Goal: Task Accomplishment & Management: Manage account settings

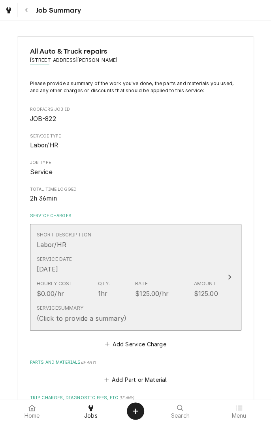
click at [155, 267] on div "Service Date [DATE]" at bounding box center [127, 265] width 181 height 24
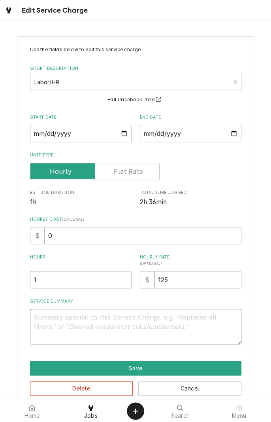
click at [138, 320] on textarea "Service Summary" at bounding box center [135, 327] width 211 height 36
type textarea "x"
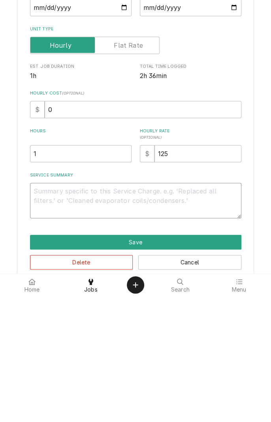
type textarea "C"
type textarea "x"
type textarea "E"
type textarea "x"
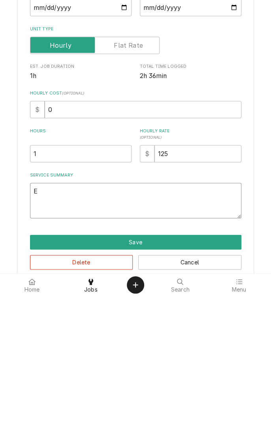
type textarea "Em"
type textarea "x"
type textarea "Emp"
type textarea "x"
type textarea "Empt"
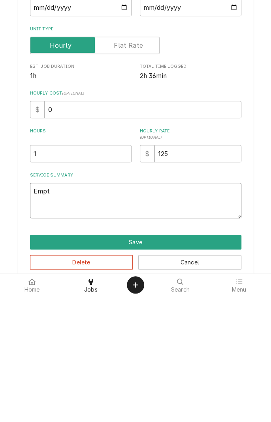
type textarea "x"
type textarea "Empti"
type textarea "x"
type textarea "Emptied"
type textarea "x"
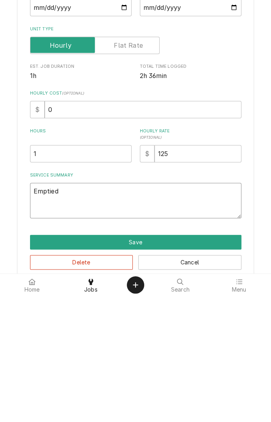
type textarea "Emptied b"
type textarea "x"
type textarea "Emptied bi"
type textarea "x"
type textarea "Emptied bin"
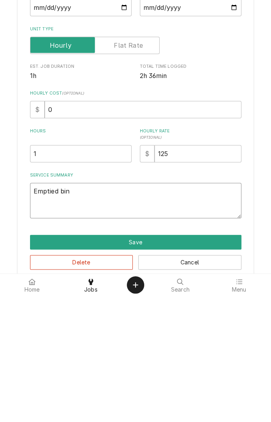
type textarea "x"
type textarea "Emptied bin"
type textarea "x"
type textarea "Emptied bin r"
type textarea "x"
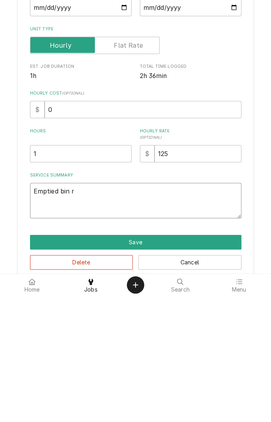
type textarea "Emptied bin ra"
type textarea "x"
type textarea "Emptied bin ran"
type textarea "x"
type textarea "Emptied bin ran"
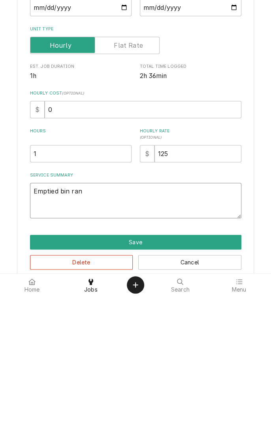
type textarea "x"
type textarea "Emptied bin ran c"
type textarea "x"
type textarea "Emptied bin ran cl"
type textarea "x"
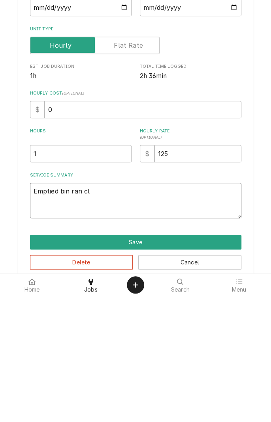
type textarea "Emptied bin ran cle"
type textarea "x"
type textarea "Emptied bin ran cleaning"
type textarea "x"
type textarea "Emptied bin ran cleaning cycle"
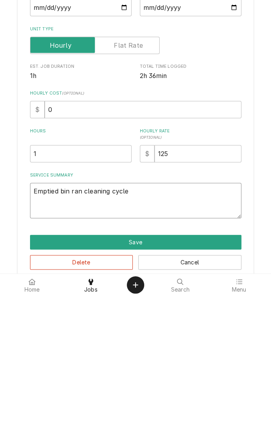
type textarea "x"
type textarea "Emptied bin ran cleaning cycle changed"
type textarea "x"
type textarea "Emptied bin ran cleaning cycle changed f"
type textarea "x"
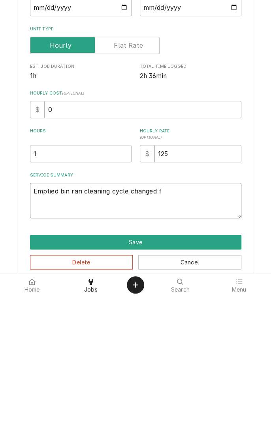
type textarea "Emptied bin ran cleaning cycle changed fi"
type textarea "x"
type textarea "Emptied bin ran cleaning cycle changed fil"
type textarea "x"
type textarea "Emptied bin ran cleaning cycle changed filters"
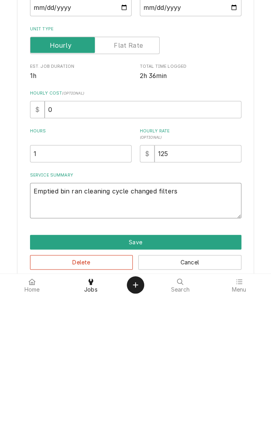
type textarea "x"
type textarea "Emptied bin ran cleaning cycle changed filters r"
type textarea "x"
type textarea "Emptied bin ran cleaning cycle changed filters re"
type textarea "x"
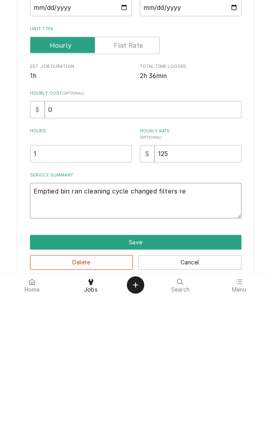
type textarea "Emptied bin ran cleaning cycle changed filters rem"
type textarea "x"
type textarea "Emptied bin ran cleaning cycle changed filters remo"
type textarea "x"
type textarea "Emptied bin ran cleaning cycle changed filters removed"
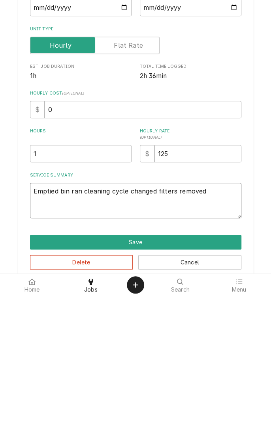
type textarea "x"
type textarea "Emptied bin ran cleaning cycle changed filters removed p"
type textarea "x"
type textarea "Emptied bin ran cleaning cycle changed filters removed pa"
type textarea "x"
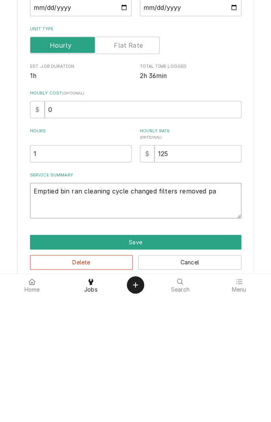
type textarea "Emptied bin ran cleaning cycle changed filters removed par"
type textarea "x"
type textarea "Emptied bin ran cleaning cycle changed filters removed part"
type textarea "x"
type textarea "Emptied bin ran cleaning cycle changed filters removed parts"
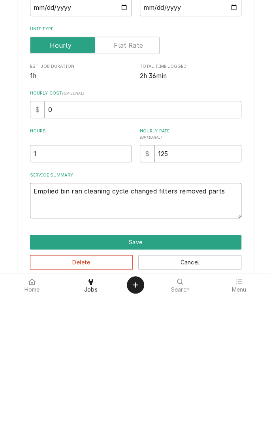
type textarea "x"
type textarea "Emptied bin ran cleaning cycle changed filters removed parts"
type textarea "x"
type textarea "Emptied bin ran cleaning cycle changed filters removed parts l"
type textarea "x"
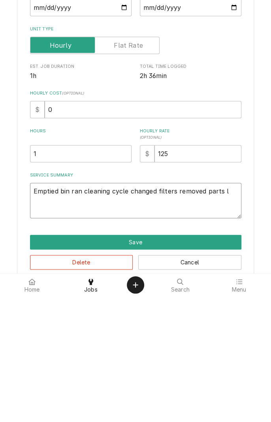
type textarea "Emptied bin ran cleaning cycle changed filters removed parts le"
type textarea "x"
type textarea "Emptied bin ran cleaning cycle changed filters removed parts lea"
type textarea "x"
type textarea "Emptied bin ran cleaning cycle changed filters removed parts lean"
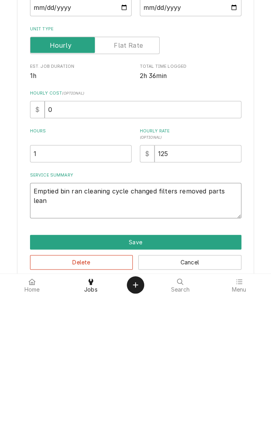
type textarea "x"
type textarea "Emptied bin ran cleaning cycle changed filters removed parts leane"
type textarea "x"
type textarea "Emptied bin ran cleaning cycle changed filters removed parts leaned"
type textarea "x"
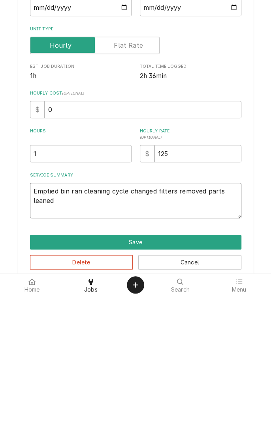
type textarea "Emptied bin ran cleaning cycle changed filters removed parts leaned"
type textarea "x"
type textarea "Emptied bin ran cleaning cycle changed filters removed parts leaned"
type textarea "x"
type textarea "Emptied bin ran cleaning cycle changed filters removed parts leane"
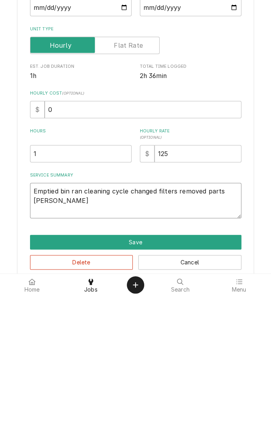
type textarea "x"
type textarea "Emptied bin ran cleaning cycle changed filters removed parts cleaned"
type textarea "x"
type textarea "Emptied bin ran cleaning cycle changed filters removed parts cleaned an"
type textarea "x"
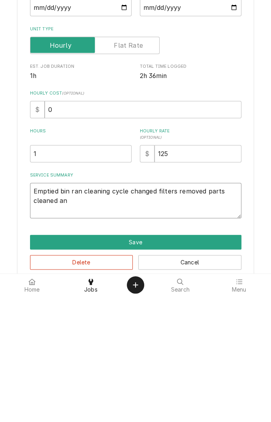
type textarea "Emptied bin ran cleaning cycle changed filters removed parts cleaned and"
type textarea "x"
type textarea "Emptied bin ran cleaning cycle changed filters removed parts cleaned and"
type textarea "x"
type textarea "Emptied bin ran cleaning cycle changed filters removed parts cleaned and s"
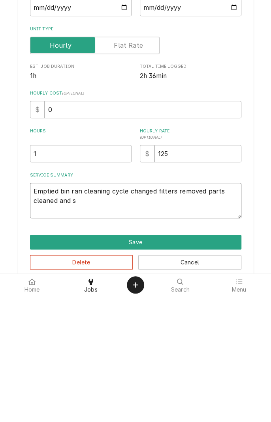
type textarea "x"
type textarea "Emptied bin ran cleaning cycle changed filters removed parts cleaned and sn"
type textarea "x"
type textarea "Emptied bin ran cleaning cycle changed filters removed parts cleaned and sni"
type textarea "x"
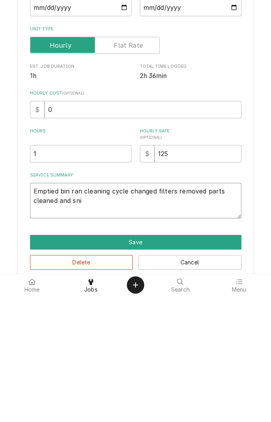
type textarea "Emptied bin ran cleaning cycle changed filters removed parts cleaned and sn"
type textarea "x"
type textarea "Emptied bin ran cleaning cycle changed filters removed parts cleaned and s"
type textarea "x"
type textarea "Emptied bin ran cleaning cycle changed filters removed parts cleaned and sa"
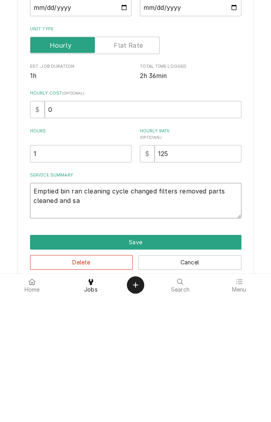
type textarea "x"
type textarea "Emptied bin ran cleaning cycle changed filters removed parts cleaned and san"
type textarea "x"
type textarea "Emptied bin ran cleaning cycle changed filters removed parts cleaned and sani"
type textarea "x"
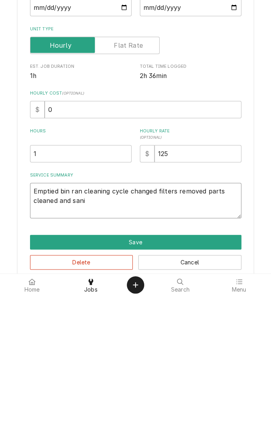
type textarea "Emptied bin ran cleaning cycle changed filters removed parts cleaned and saniti…"
type textarea "x"
type textarea "Emptied bin ran cleaning cycle changed filters removed parts cleaned and saniti…"
type textarea "x"
type textarea "Emptied bin ran cleaning cycle changed filters removed parts cleaned and saniti…"
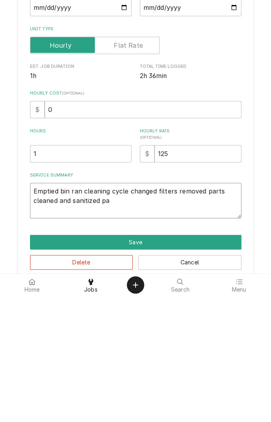
type textarea "x"
type textarea "Emptied bin ran cleaning cycle changed filters removed parts cleaned and saniti…"
type textarea "x"
type textarea "Emptied bin ran cleaning cycle changed filters removed parts cleaned and saniti…"
type textarea "x"
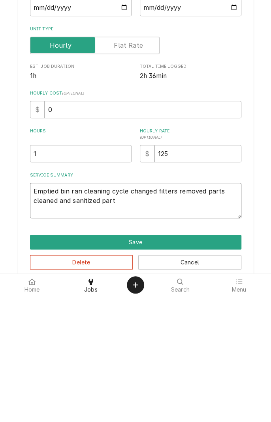
type textarea "Emptied bin ran cleaning cycle changed filters removed parts cleaned and saniti…"
type textarea "x"
type textarea "Emptied bin ran cleaning cycle changed filters removed parts cleaned and saniti…"
type textarea "x"
type textarea "Emptied bin ran cleaning cycle changed filters removed parts cleaned and saniti…"
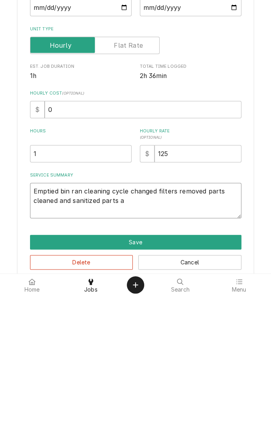
type textarea "x"
type textarea "Emptied bin ran cleaning cycle changed filters removed parts cleaned and saniti…"
type textarea "x"
type textarea "Emptied bin ran cleaning cycle changed filters removed parts cleaned and saniti…"
type textarea "x"
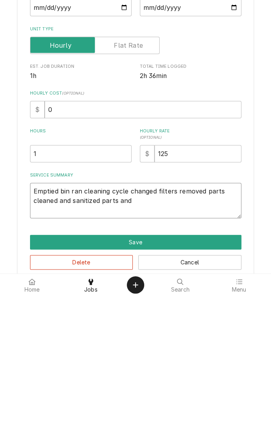
type textarea "Emptied bin ran cleaning cycle changed filters removed parts cleaned and saniti…"
type textarea "x"
type textarea "Emptied bin ran cleaning cycle changed filters removed parts cleaned and saniti…"
type textarea "x"
type textarea "Emptied bin ran cleaning cycle changed filters removed parts cleaned and saniti…"
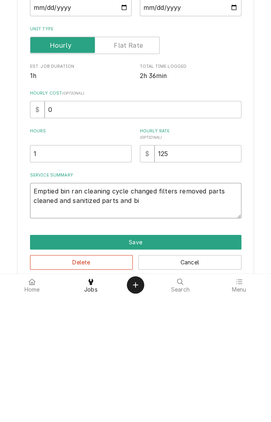
type textarea "x"
type textarea "Emptied bin ran cleaning cycle changed filters removed parts cleaned and saniti…"
type textarea "x"
type textarea "Emptied bin ran cleaning cycle changed filters removed parts cleaned and saniti…"
type textarea "x"
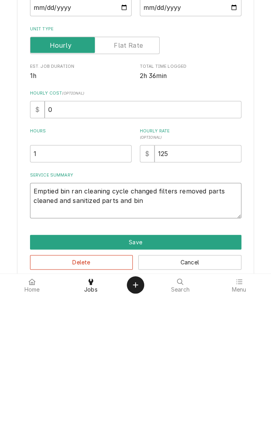
type textarea "Emptied bin ran cleaning cycle changed filters removed parts cleaned and saniti…"
type textarea "x"
type textarea "Emptied bin ran cleaning cycle changed filters removed parts cleaned and saniti…"
type textarea "x"
type textarea "Emptied bin ran cleaning cycle changed filters removed parts cleaned and saniti…"
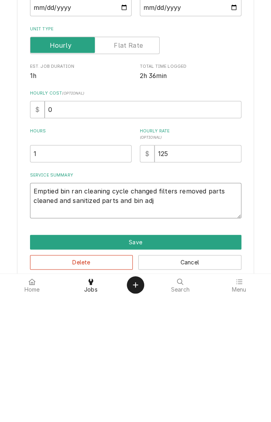
type textarea "x"
type textarea "Emptied bin ran cleaning cycle changed filters removed parts cleaned and saniti…"
type textarea "x"
type textarea "Emptied bin ran cleaning cycle changed filters removed parts cleaned and saniti…"
type textarea "x"
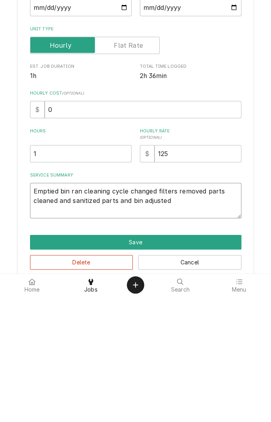
type textarea "Emptied bin ran cleaning cycle changed filters removed parts cleaned and saniti…"
type textarea "x"
type textarea "Emptied bin ran cleaning cycle changed filters removed parts cleaned and saniti…"
type textarea "x"
type textarea "Emptied bin ran cleaning cycle changed filters removed parts cleaned and saniti…"
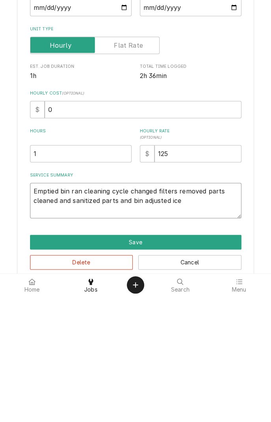
type textarea "x"
type textarea "Emptied bin ran cleaning cycle changed filters removed parts cleaned and saniti…"
type textarea "x"
type textarea "Emptied bin ran cleaning cycle changed filters removed parts cleaned and saniti…"
type textarea "x"
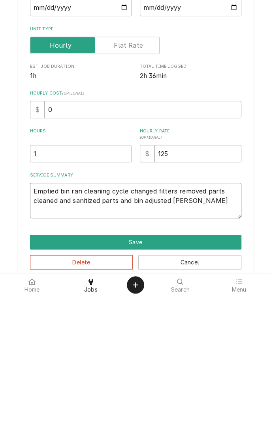
type textarea "Emptied bin ran cleaning cycle changed filters removed parts cleaned and saniti…"
type textarea "x"
type textarea "Emptied bin ran cleaning cycle changed filters removed parts cleaned and saniti…"
type textarea "x"
type textarea "Emptied bin ran cleaning cycle changed filters removed parts cleaned and saniti…"
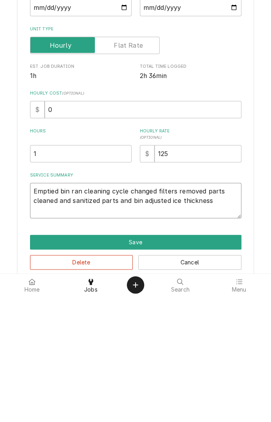
type textarea "x"
type textarea "Emptied bin ran cleaning cycle changed filters removed parts cleaned and saniti…"
type textarea "x"
type textarea "Emptied bin ran cleaning cycle changed filters removed parts cleaned and saniti…"
type textarea "x"
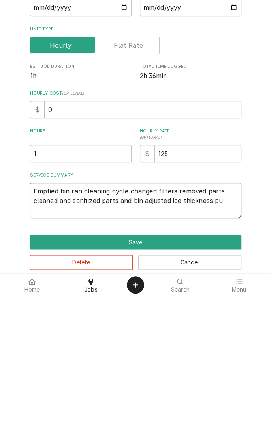
type textarea "Emptied bin ran cleaning cycle changed filters removed parts cleaned and saniti…"
type textarea "x"
type textarea "Emptied bin ran cleaning cycle changed filters removed parts cleaned and saniti…"
type textarea "x"
type textarea "Emptied bin ran cleaning cycle changed filters removed parts cleaned and saniti…"
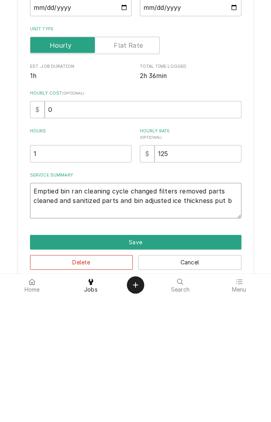
type textarea "x"
type textarea "Emptied bin ran cleaning cycle changed filters removed parts cleaned and saniti…"
type textarea "x"
type textarea "Emptied bin ran cleaning cycle changed filters removed parts cleaned and saniti…"
type textarea "x"
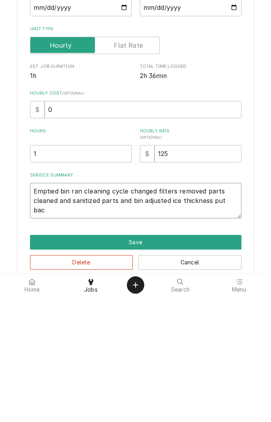
type textarea "Emptied bin ran cleaning cycle changed filters removed parts cleaned and saniti…"
type textarea "x"
type textarea "Emptied bin ran cleaning cycle changed filters removed parts cleaned and saniti…"
type textarea "x"
type textarea "Emptied bin ran cleaning cycle changed filters removed parts cleaned and saniti…"
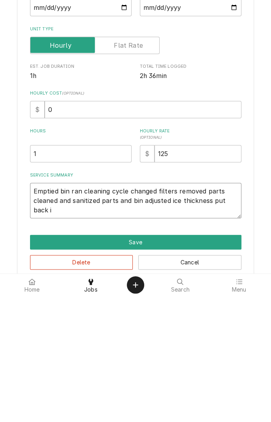
type textarea "x"
type textarea "Emptied bin ran cleaning cycle changed filters removed parts cleaned and saniti…"
type textarea "x"
type textarea "Emptied bin ran cleaning cycle changed filters removed parts cleaned and saniti…"
type textarea "x"
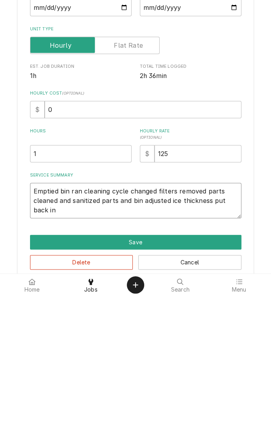
type textarea "Emptied bin ran cleaning cycle changed filters removed parts cleaned and saniti…"
type textarea "x"
type textarea "Emptied bin ran cleaning cycle changed filters removed parts cleaned and saniti…"
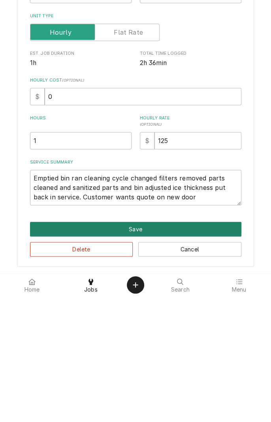
click at [208, 357] on button "Save" at bounding box center [135, 355] width 211 height 15
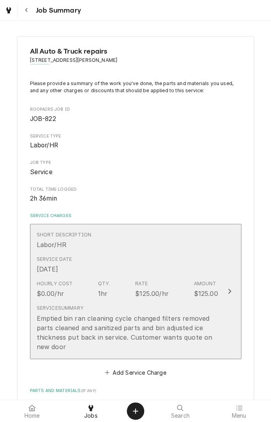
click at [168, 265] on div "Service Date Aug 13, 2025" at bounding box center [127, 265] width 181 height 24
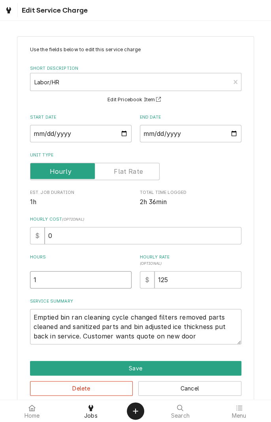
click at [89, 277] on input "1" at bounding box center [80, 279] width 101 height 17
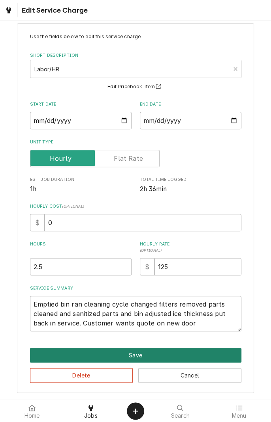
click at [182, 354] on button "Save" at bounding box center [135, 355] width 211 height 15
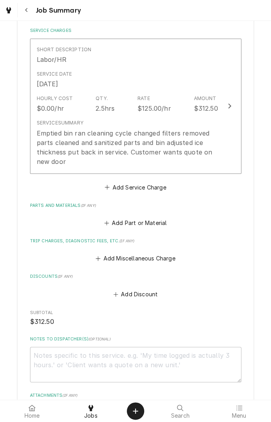
scroll to position [183, 0]
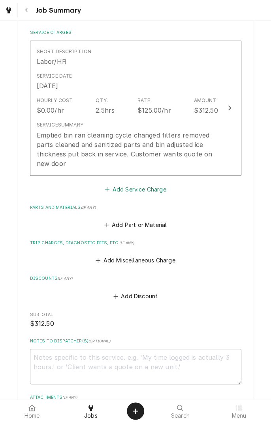
click at [162, 189] on button "Add Service Charge" at bounding box center [135, 189] width 64 height 11
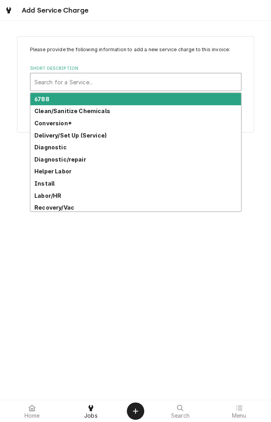
click at [101, 114] on div "Clean/Sanitize Chemicals" at bounding box center [135, 111] width 210 height 12
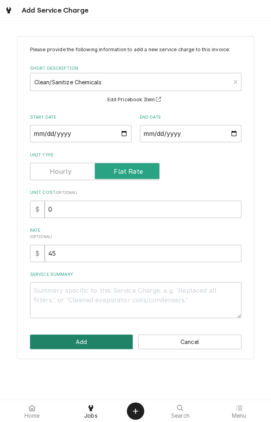
click at [104, 341] on button "Add" at bounding box center [81, 342] width 103 height 15
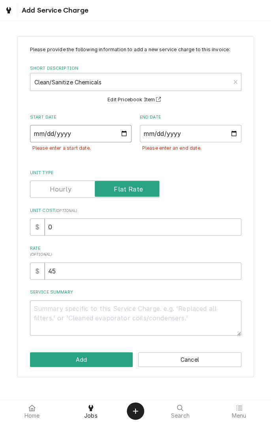
click at [95, 133] on input "Start Date" at bounding box center [80, 133] width 101 height 17
click at [198, 135] on input "End Date" at bounding box center [190, 133] width 101 height 17
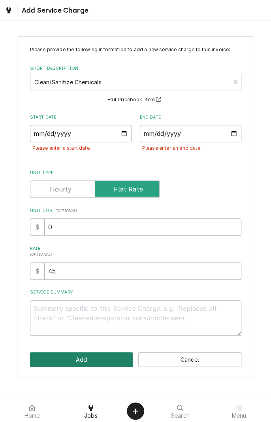
click at [104, 356] on button "Add" at bounding box center [81, 360] width 103 height 15
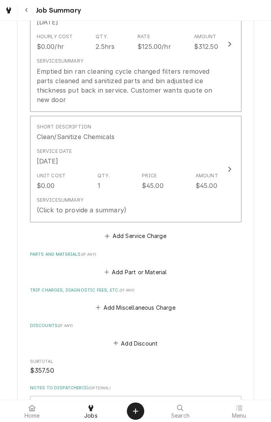
scroll to position [248, 0]
click at [148, 271] on button "Add Part or Material" at bounding box center [135, 270] width 65 height 11
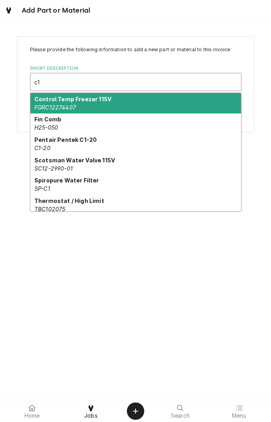
click at [82, 142] on strong "Pentair Pentek C1-20" at bounding box center [65, 139] width 62 height 7
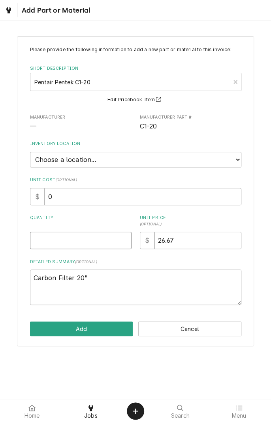
click at [80, 237] on input "Quantity" at bounding box center [80, 240] width 101 height 17
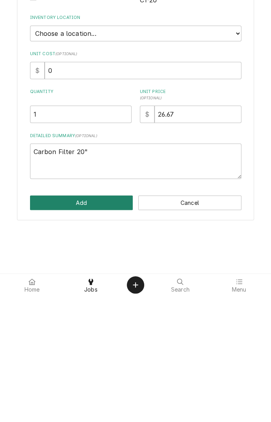
click at [101, 324] on button "Add" at bounding box center [81, 329] width 103 height 15
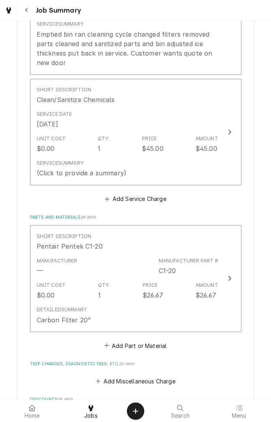
scroll to position [306, 0]
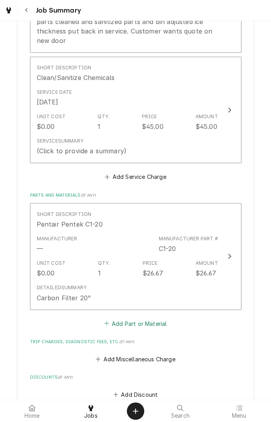
click at [156, 323] on button "Add Part or Material" at bounding box center [135, 323] width 65 height 11
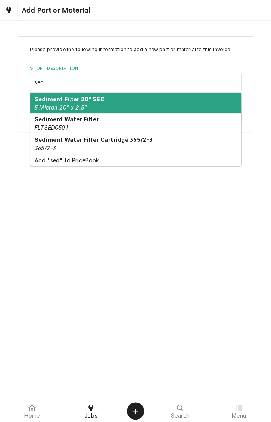
click at [152, 108] on div "Sediment Filter 20" SED 5 Micron 20" x 2.5"" at bounding box center [135, 103] width 210 height 21
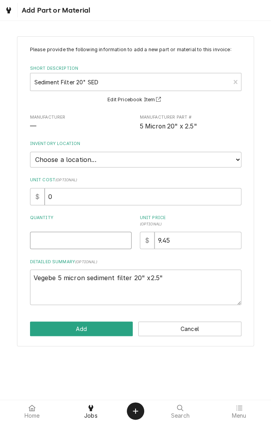
click at [91, 237] on input "Quantity" at bounding box center [80, 240] width 101 height 17
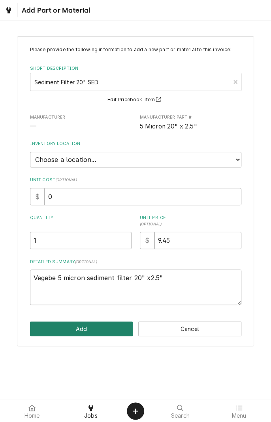
click at [106, 327] on button "Add" at bounding box center [81, 329] width 103 height 15
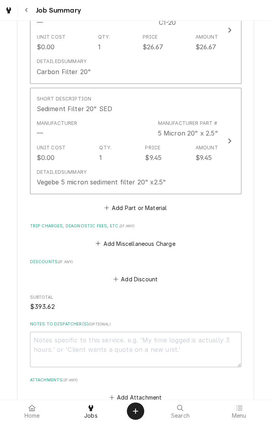
scroll to position [537, 0]
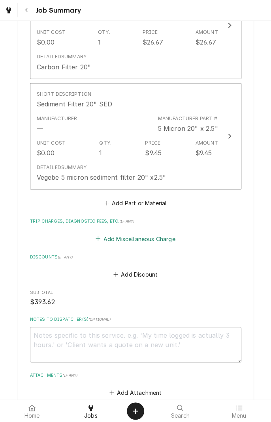
click at [160, 241] on button "Add Miscellaneous Charge" at bounding box center [135, 239] width 82 height 11
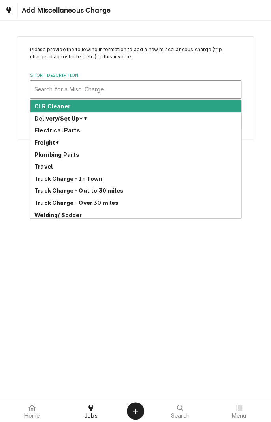
click at [89, 181] on strong "Truck Charge - In Town" at bounding box center [68, 179] width 68 height 7
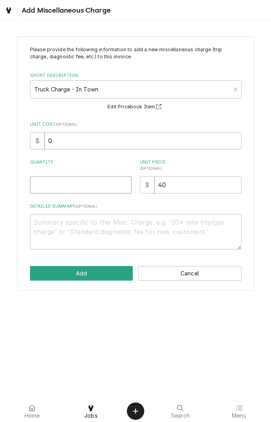
click at [101, 185] on input "Quantity" at bounding box center [80, 184] width 101 height 17
click at [118, 226] on textarea "Detailed Summary ( optional )" at bounding box center [135, 232] width 211 height 36
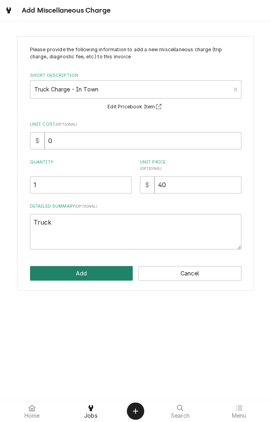
click at [107, 272] on button "Add" at bounding box center [81, 273] width 103 height 15
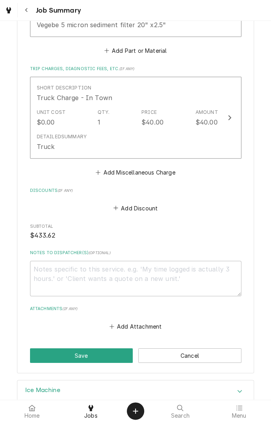
scroll to position [744, 0]
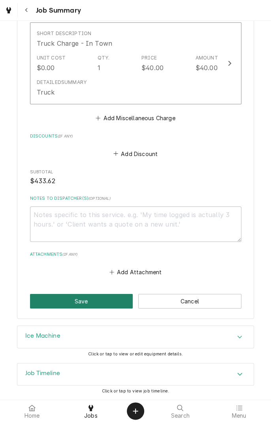
click at [91, 301] on button "Save" at bounding box center [81, 301] width 103 height 15
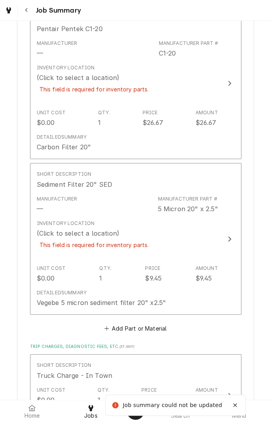
scroll to position [529, 0]
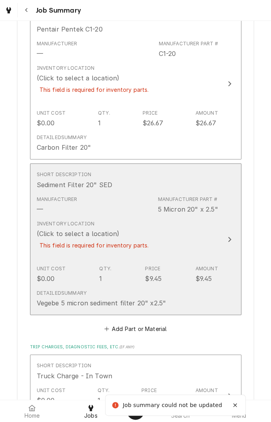
click at [135, 233] on div "Inventory Location (Click to select a location) This field is required for inve…" at bounding box center [94, 240] width 115 height 39
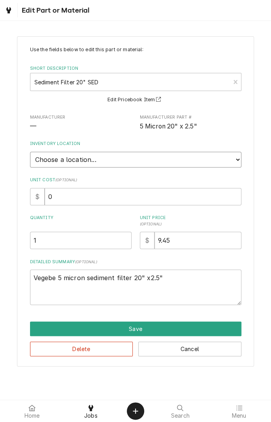
click at [106, 159] on select "Choose a location... Gino's Truck Jason's Truck Skips Service Warehouse" at bounding box center [135, 160] width 211 height 16
click at [30, 152] on select "Choose a location... Gino's Truck Jason's Truck Skips Service Warehouse" at bounding box center [135, 160] width 211 height 16
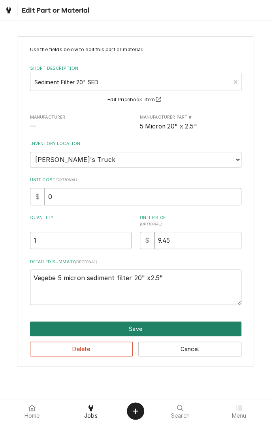
click at [155, 329] on button "Save" at bounding box center [135, 329] width 211 height 15
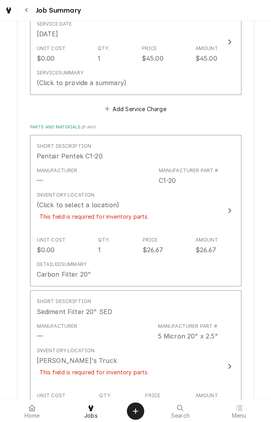
scroll to position [401, 0]
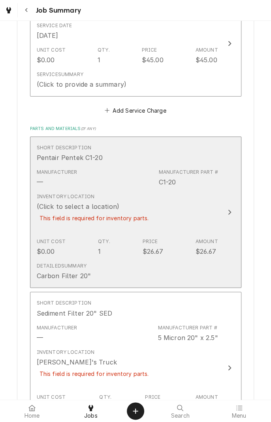
click at [127, 200] on div "Inventory Location (Click to select a location) This field is required for inve…" at bounding box center [94, 212] width 115 height 39
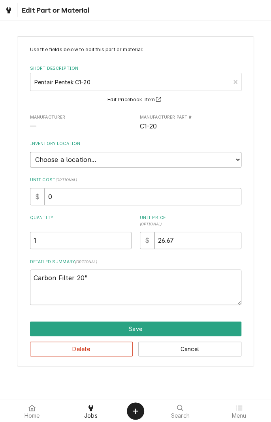
click at [98, 155] on select "Choose a location... Gino's Truck Jason's Truck Skips Service Warehouse" at bounding box center [135, 160] width 211 height 16
click at [30, 152] on select "Choose a location... Gino's Truck Jason's Truck Skips Service Warehouse" at bounding box center [135, 160] width 211 height 16
click at [148, 329] on button "Save" at bounding box center [135, 329] width 211 height 15
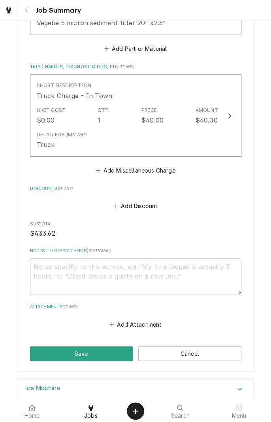
scroll to position [862, 0]
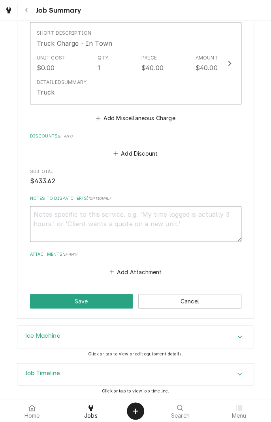
click at [108, 217] on textarea "Notes to Dispatcher(s) ( optional )" at bounding box center [135, 224] width 211 height 36
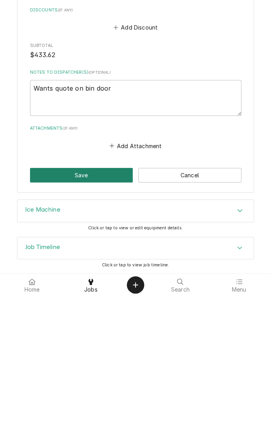
click at [94, 302] on button "Save" at bounding box center [81, 301] width 103 height 15
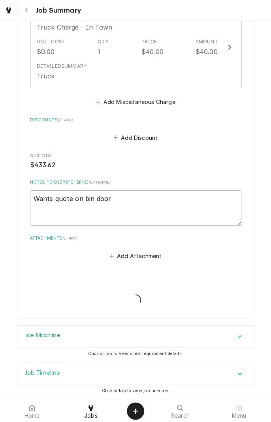
scroll to position [834, 0]
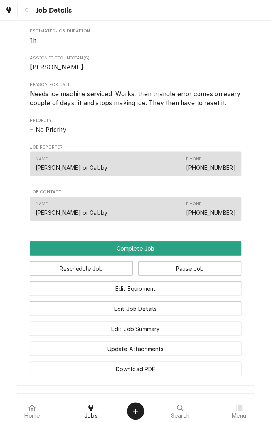
scroll to position [608, 0]
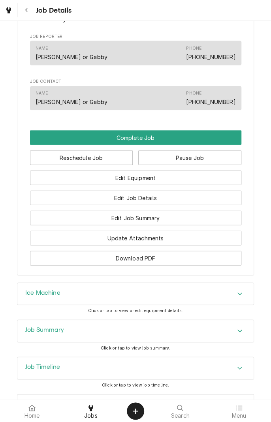
scroll to position [608, 0]
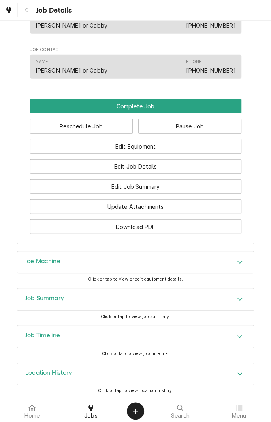
click at [142, 266] on div "Ice Machine" at bounding box center [135, 263] width 236 height 22
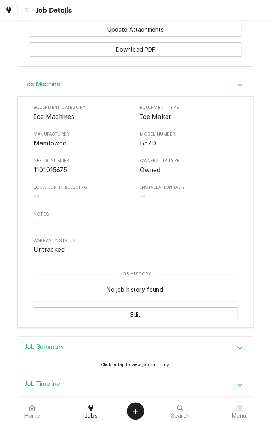
scroll to position [767, 0]
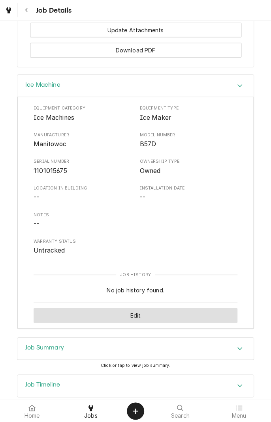
click at [158, 323] on button "Edit" at bounding box center [136, 315] width 204 height 15
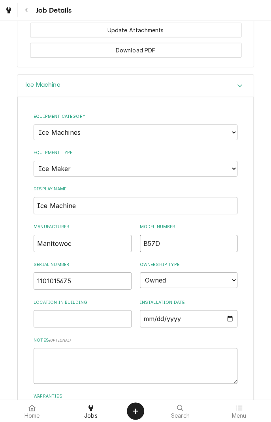
click at [196, 252] on input "B57D" at bounding box center [189, 243] width 98 height 17
type input "B"
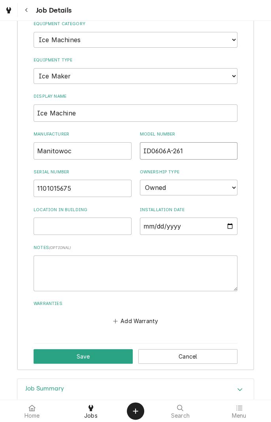
scroll to position [861, 0]
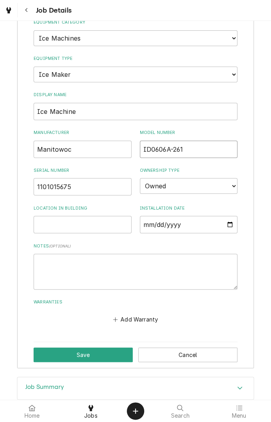
type input "ID0606A-261"
click at [102, 196] on input "1101015675" at bounding box center [83, 186] width 98 height 17
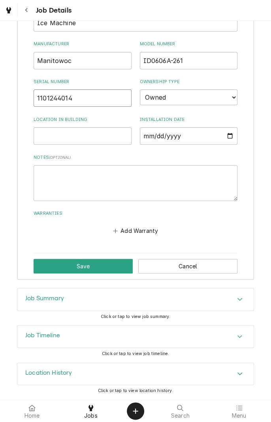
scroll to position [966, 0]
type input "1101244014"
click at [130, 188] on textarea "Notes ( optional )" at bounding box center [136, 183] width 204 height 36
type textarea "B"
type textarea "x"
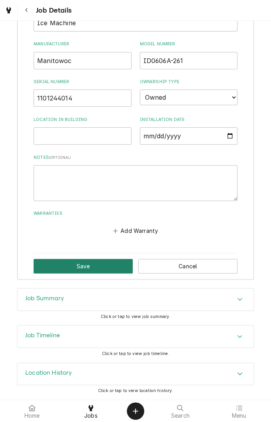
click at [100, 266] on button "Save" at bounding box center [83, 266] width 99 height 15
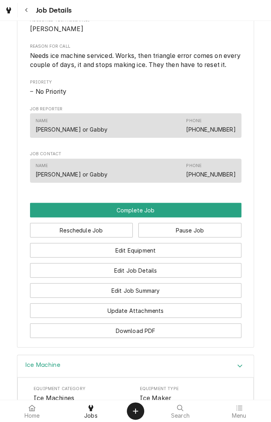
scroll to position [485, 0]
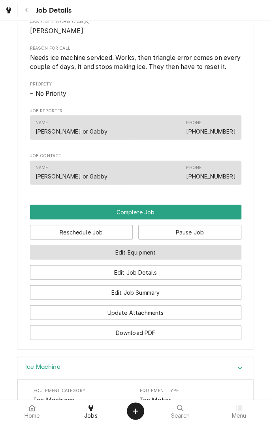
click at [178, 260] on button "Edit Equipment" at bounding box center [135, 252] width 211 height 15
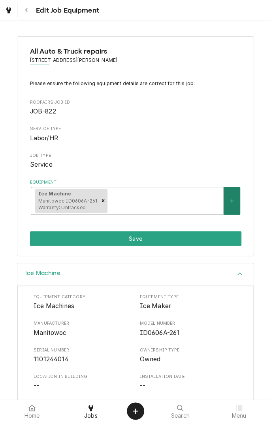
click at [232, 203] on icon "Create New Equipment" at bounding box center [231, 201] width 5 height 6
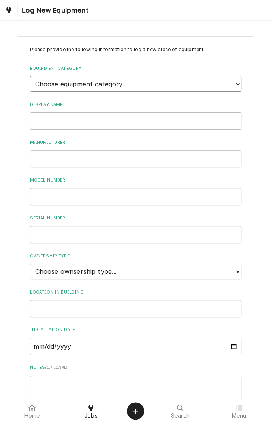
click at [234, 86] on select "Choose equipment category... Cooking Equipment Fryers Ice Machines Ovens and Ra…" at bounding box center [135, 84] width 211 height 16
select select "3"
click at [30, 76] on select "Choose equipment category... Cooking Equipment Fryers Ice Machines Ovens and Ra…" at bounding box center [135, 84] width 211 height 16
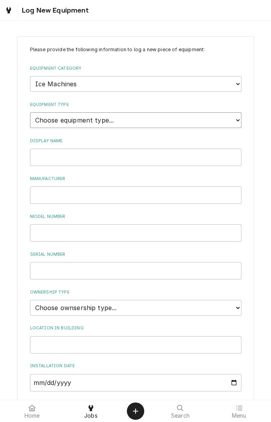
click at [226, 125] on select "Choose equipment type... Ice Bin Ice Dispenser Ice Maker Ice Merchandiser" at bounding box center [135, 120] width 211 height 16
select select "16"
click at [30, 112] on select "Choose equipment type... Ice Bin Ice Dispenser Ice Maker Ice Merchandiser" at bounding box center [135, 120] width 211 height 16
click at [139, 196] on input "Manufacturer" at bounding box center [135, 195] width 211 height 17
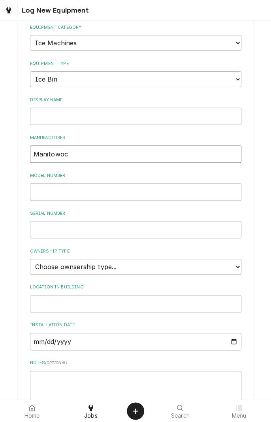
scroll to position [41, 0]
type input "Manitowoc"
click at [114, 191] on input "Model Number" at bounding box center [135, 191] width 211 height 17
type input "B570"
click at [144, 228] on input "Serial Number" at bounding box center [135, 229] width 211 height 17
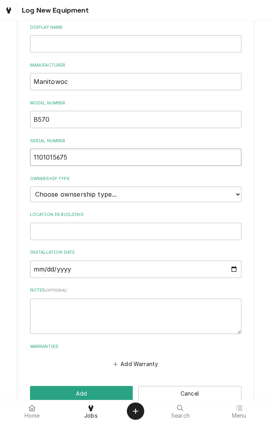
scroll to position [114, 0]
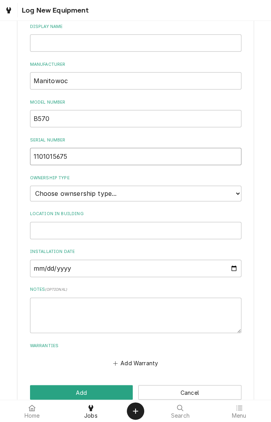
type input "1101015675"
click at [194, 196] on select "Choose ownsership type... Unknown Owned Leased Rented" at bounding box center [135, 194] width 211 height 16
select select "1"
click at [30, 186] on select "Choose ownsership type... Unknown Owned Leased Rented" at bounding box center [135, 194] width 211 height 16
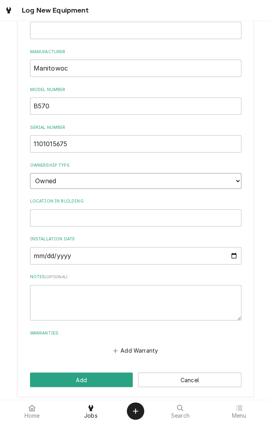
scroll to position [130, 0]
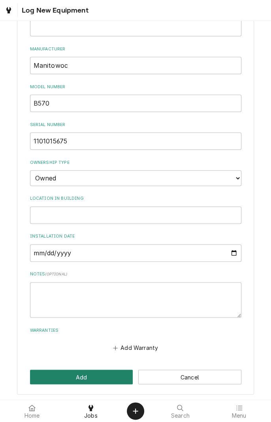
click at [97, 379] on button "Add" at bounding box center [81, 377] width 103 height 15
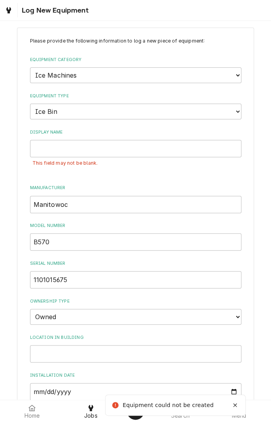
scroll to position [0, 0]
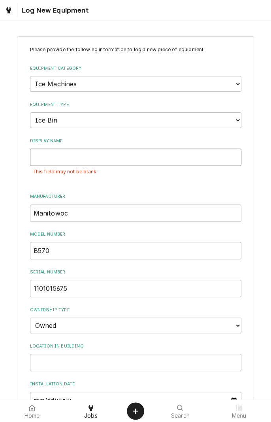
click at [156, 157] on input "Display Name" at bounding box center [135, 157] width 211 height 17
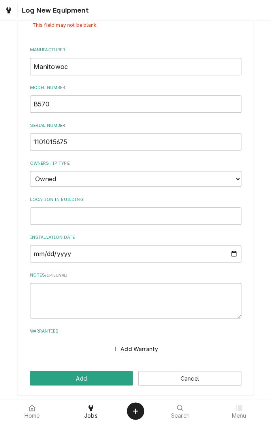
scroll to position [148, 0]
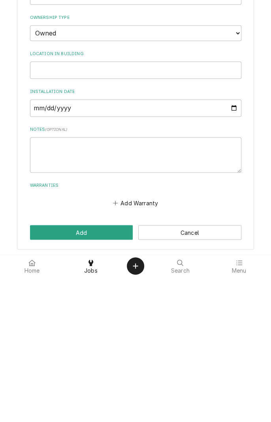
type input "Bin"
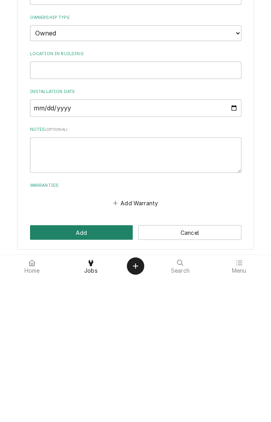
click at [104, 377] on button "Add" at bounding box center [81, 377] width 103 height 15
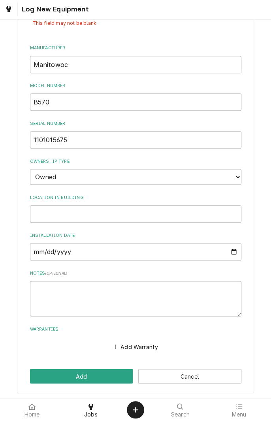
scroll to position [142, 0]
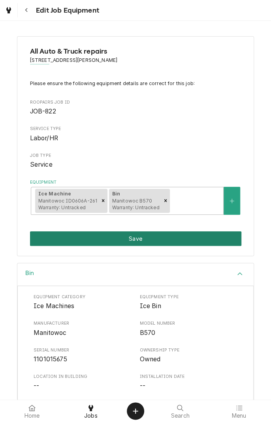
click at [151, 237] on button "Save" at bounding box center [135, 239] width 211 height 15
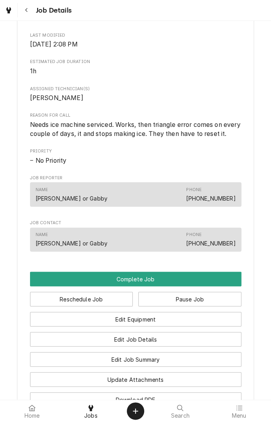
scroll to position [422, 0]
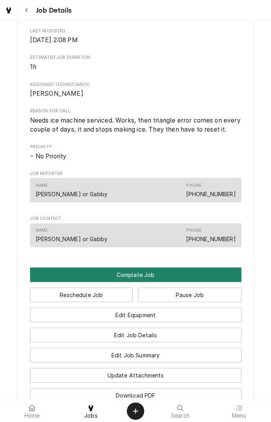
click at [209, 282] on button "Complete Job" at bounding box center [135, 274] width 211 height 15
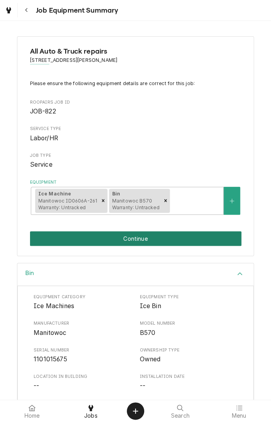
click at [190, 235] on button "Continue" at bounding box center [135, 239] width 211 height 15
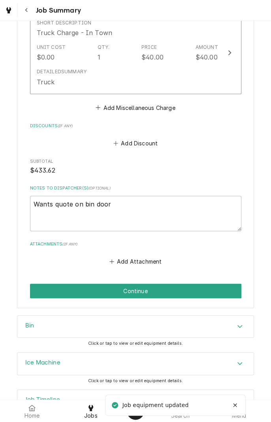
scroll to position [830, 0]
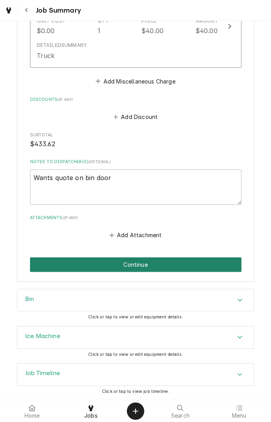
click at [204, 268] on button "Continue" at bounding box center [135, 265] width 211 height 15
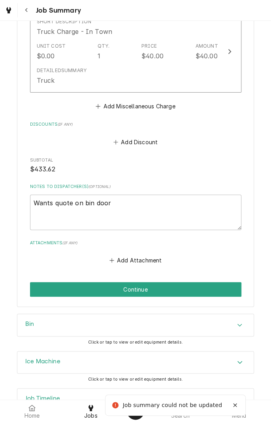
scroll to position [192, 0]
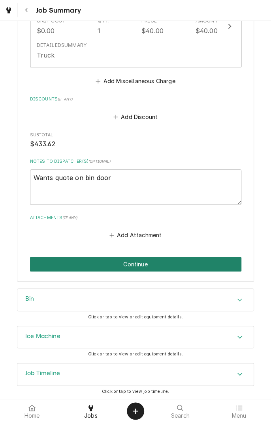
click at [218, 261] on button "Continue" at bounding box center [135, 264] width 211 height 15
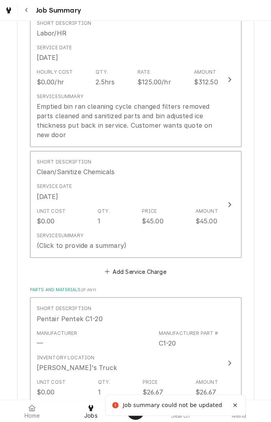
scroll to position [237, 0]
click at [185, 220] on div "Unit Cost $0.00 Qty. 1 Price $45.00 Amount $45.00" at bounding box center [127, 216] width 181 height 24
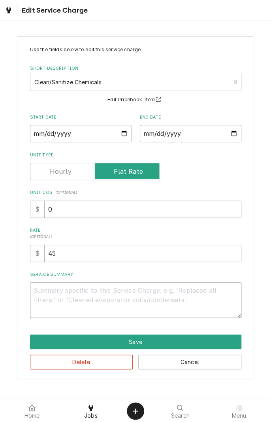
click at [135, 301] on textarea "Service Summary" at bounding box center [135, 300] width 211 height 36
type textarea "x"
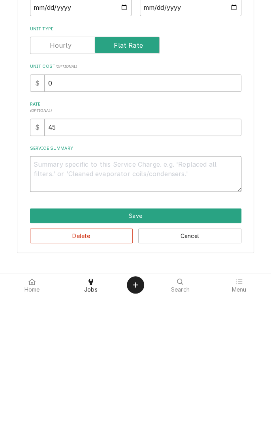
type textarea "C"
type textarea "x"
type textarea "Cl"
type textarea "x"
type textarea "Cle"
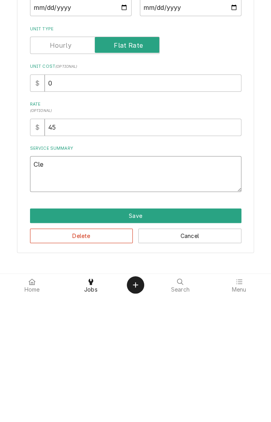
type textarea "x"
type textarea "Clea"
type textarea "x"
type textarea "Cleaning"
type textarea "x"
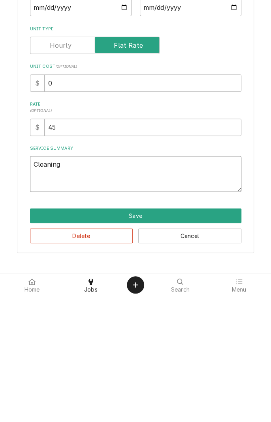
type textarea "Cleaning s"
type textarea "x"
type textarea "Cleaning so"
type textarea "x"
type textarea "Cleaning sol"
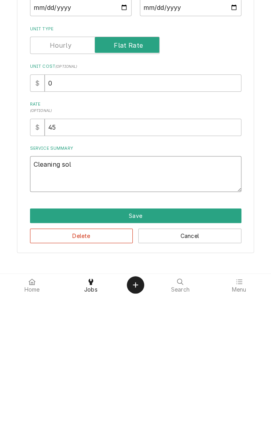
type textarea "x"
type textarea "Cleaning solu"
type textarea "x"
type textarea "Cleaning solution"
type textarea "x"
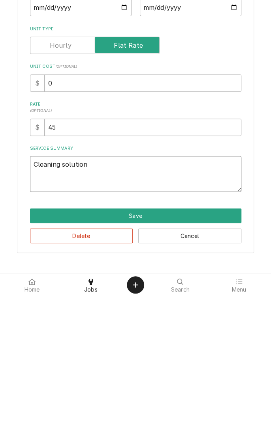
type textarea "Cleaning solution a"
type textarea "x"
type textarea "Cleaning solution an"
type textarea "x"
type textarea "Cleaning solution and"
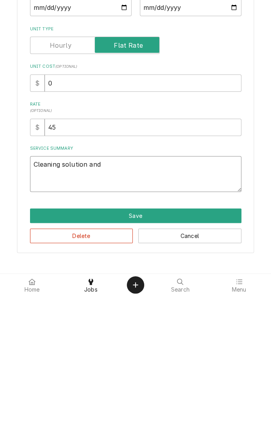
type textarea "x"
type textarea "Cleaning solution and"
type textarea "x"
type textarea "Cleaning solution and s"
type textarea "x"
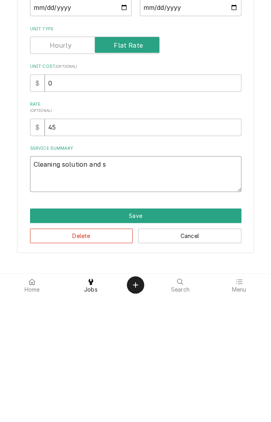
type textarea "Cleaning solution and sa"
type textarea "x"
type textarea "Cleaning solution and san"
type textarea "x"
type textarea "Cleaning solution and sani"
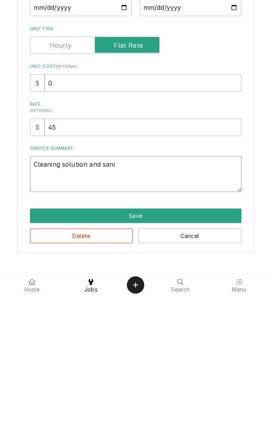
type textarea "x"
type textarea "Cleaning solution and sanitizing"
type textarea "x"
type textarea "Cleaning solution and sanitizing s"
type textarea "x"
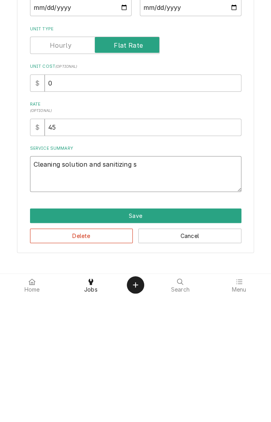
type textarea "Cleaning solution and sanitizing so"
type textarea "x"
type textarea "Cleaning solution and sanitizing sou"
type textarea "x"
type textarea "Cleaning solution and sanitizing so"
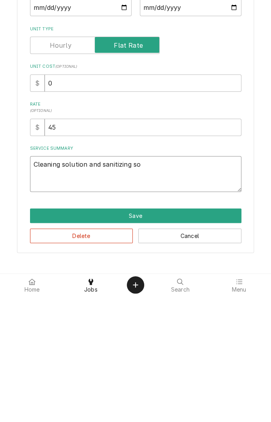
type textarea "x"
type textarea "Cleaning solution and sanitizing solution"
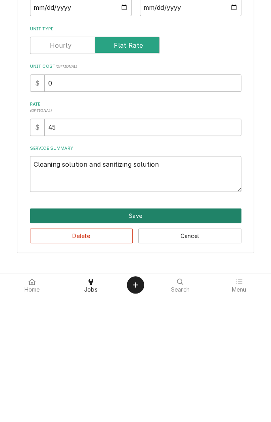
click at [139, 339] on button "Save" at bounding box center [135, 342] width 211 height 15
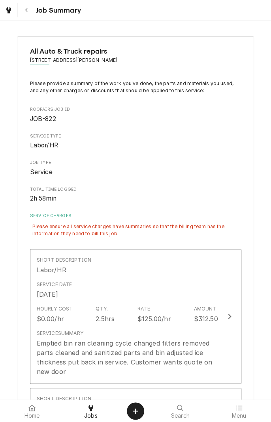
scroll to position [237, 0]
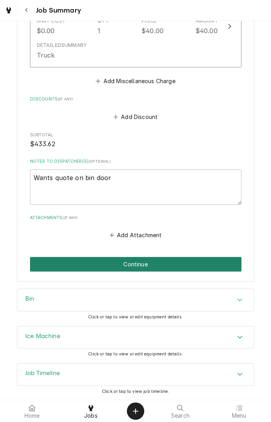
click at [177, 262] on button "Continue" at bounding box center [135, 264] width 211 height 15
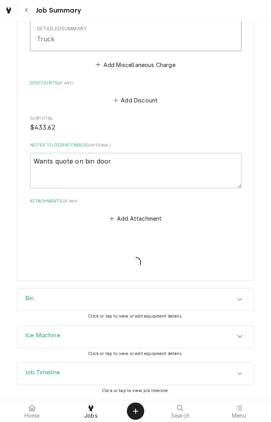
scroll to position [830, 0]
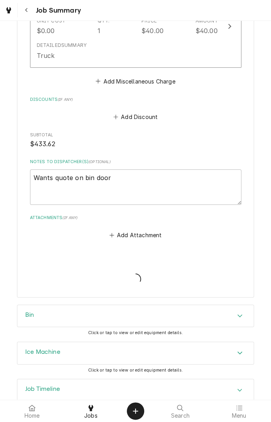
type textarea "x"
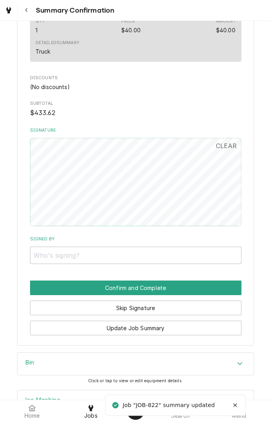
scroll to position [708, 0]
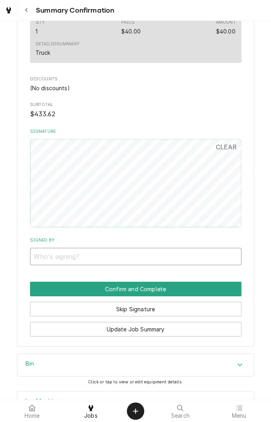
click at [65, 255] on input "Signed By" at bounding box center [135, 256] width 211 height 17
type input "Christopher Martinez"
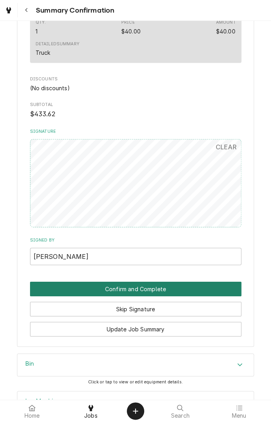
click at [201, 286] on button "Confirm and Complete" at bounding box center [135, 289] width 211 height 15
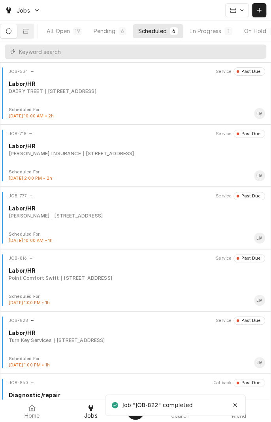
scroll to position [0, 73]
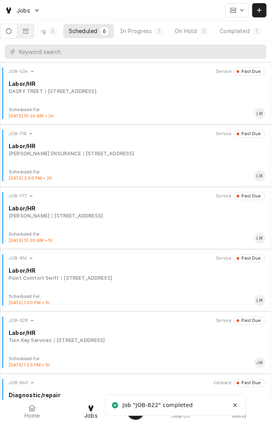
click at [240, 32] on div "Completed" at bounding box center [234, 31] width 30 height 8
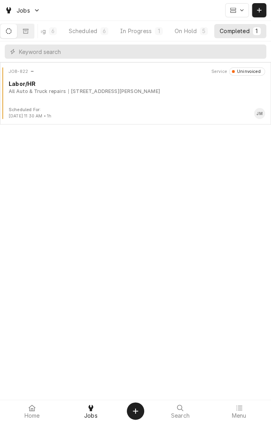
click at [190, 103] on div "JOB-822 Service Uninvoiced Labor/HR All Auto & Truck repairs 8102 N Navarro St,…" at bounding box center [135, 86] width 264 height 39
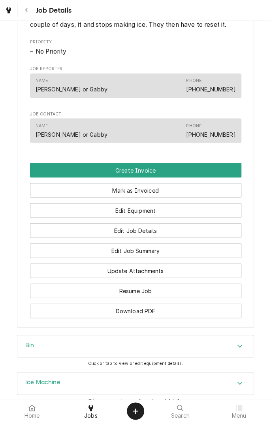
scroll to position [393, 0]
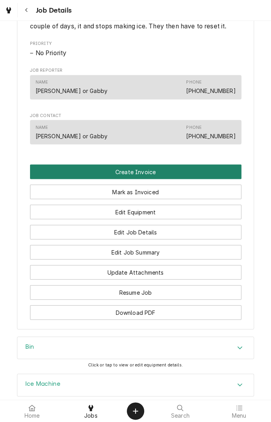
click at [185, 179] on button "Create Invoice" at bounding box center [135, 171] width 211 height 15
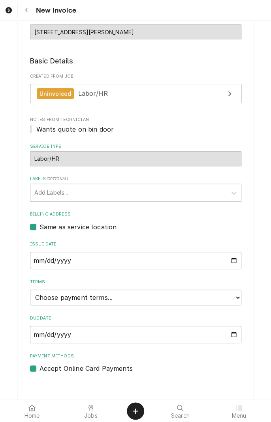
scroll to position [105, 0]
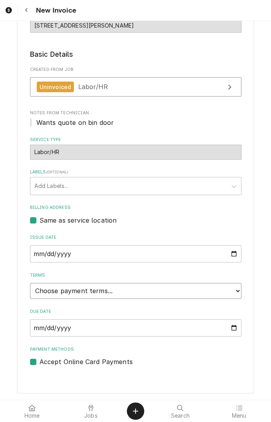
click at [230, 295] on select "Choose payment terms... Same Day Net 7 Net 14 Net 21 Net 30 Net 45 Net 60 Net 90" at bounding box center [135, 291] width 211 height 16
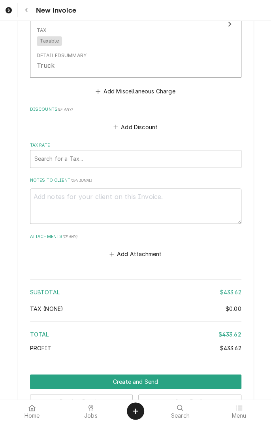
scroll to position [1241, 0]
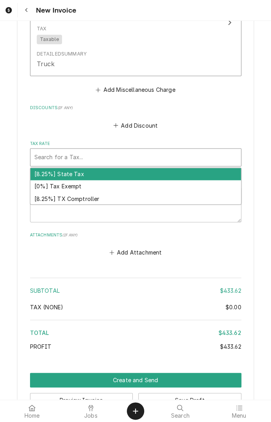
click at [164, 201] on div "[8.25%] TX Comptroller" at bounding box center [135, 198] width 210 height 12
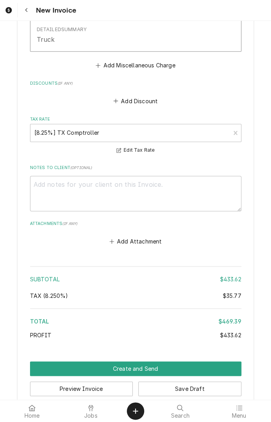
scroll to position [1280, 0]
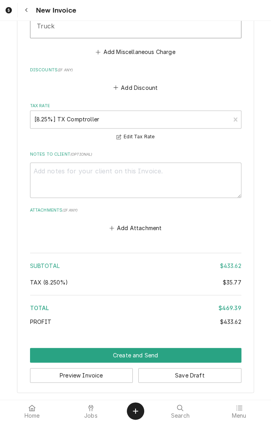
click at [161, 355] on button "Create and Send" at bounding box center [135, 355] width 211 height 15
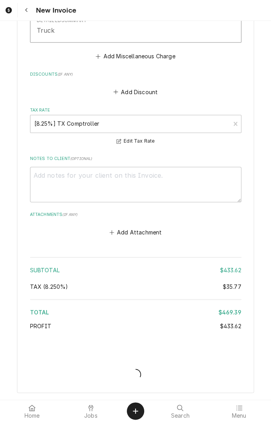
type textarea "x"
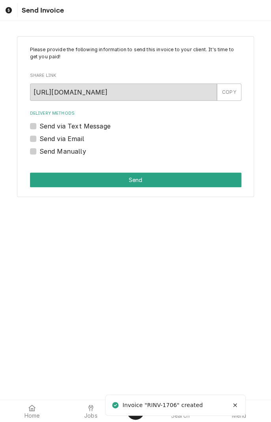
click at [39, 141] on label "Send via Email" at bounding box center [61, 138] width 45 height 9
click at [39, 141] on input "Send via Email" at bounding box center [144, 142] width 211 height 17
checkbox input "true"
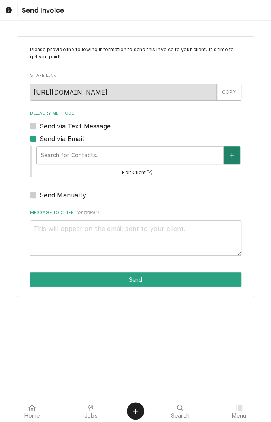
click at [229, 155] on icon "Create New Contact" at bounding box center [231, 156] width 5 height 6
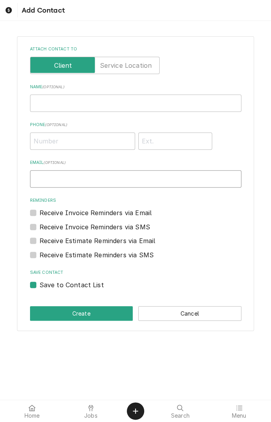
click at [59, 178] on input "Email ( optional )" at bounding box center [135, 178] width 211 height 17
type input "allautotruck@yahoo.com"
click at [133, 104] on input "Name ( optional )" at bounding box center [135, 103] width 211 height 17
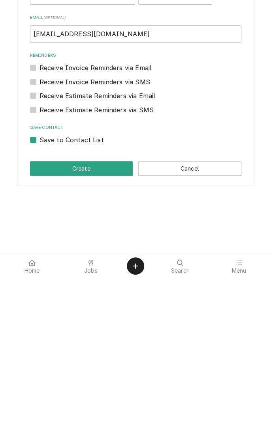
type input "Demian"
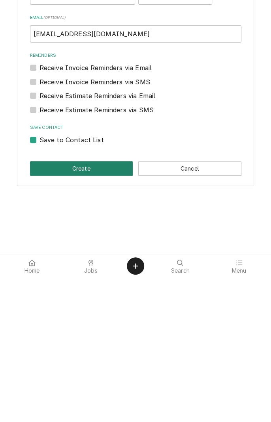
click at [99, 315] on button "Create" at bounding box center [81, 313] width 103 height 15
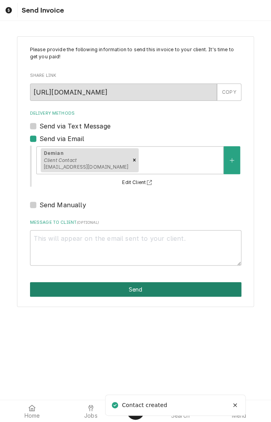
click at [206, 289] on button "Send" at bounding box center [135, 289] width 211 height 15
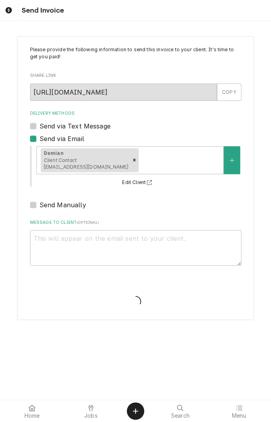
type textarea "x"
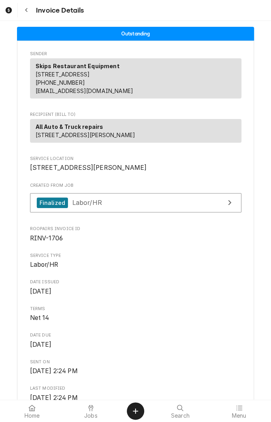
click at [198, 143] on div "All Auto & Truck repairs [STREET_ADDRESS][PERSON_NAME]" at bounding box center [135, 131] width 211 height 24
click at [199, 143] on div "All Auto & Truck repairs 8102 N Navarro St Victoria, TX 77904" at bounding box center [135, 131] width 211 height 24
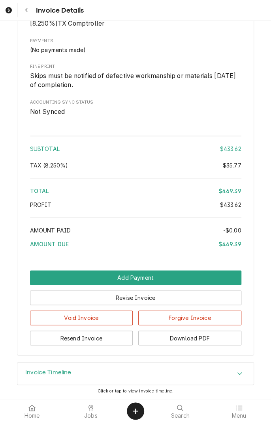
scroll to position [1136, 0]
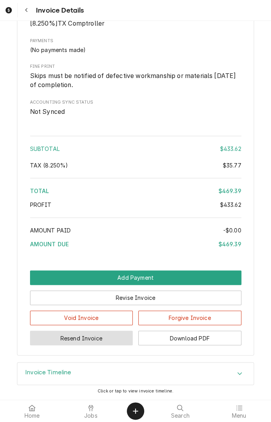
click at [121, 338] on button "Resend Invoice" at bounding box center [81, 338] width 103 height 15
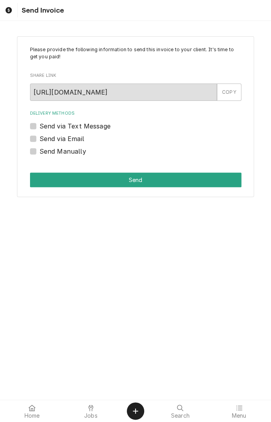
click at [39, 139] on label "Send via Email" at bounding box center [61, 138] width 45 height 9
click at [39, 139] on input "Send via Email" at bounding box center [144, 142] width 211 height 17
checkbox input "true"
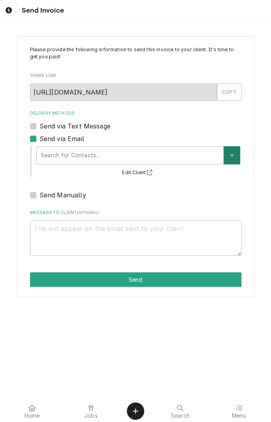
click at [237, 151] on button "Delivery Methods" at bounding box center [231, 155] width 17 height 18
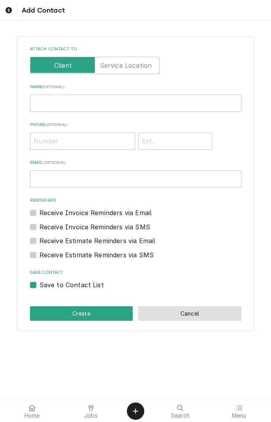
click at [197, 317] on button "Cancel" at bounding box center [189, 313] width 103 height 15
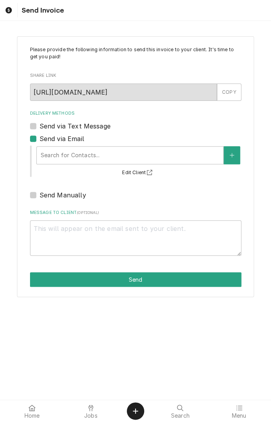
click at [137, 172] on button "Edit Client" at bounding box center [138, 173] width 34 height 10
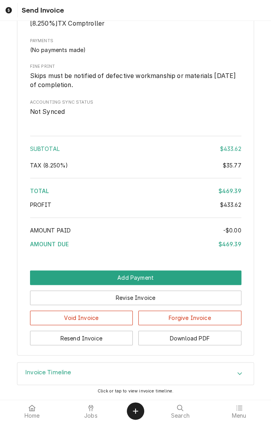
scroll to position [1136, 0]
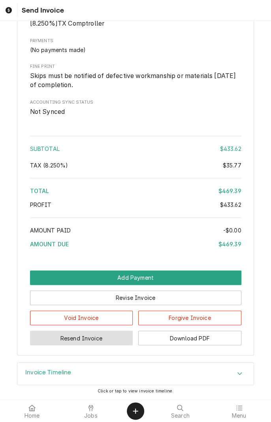
click at [96, 340] on button "Resend Invoice" at bounding box center [81, 338] width 103 height 15
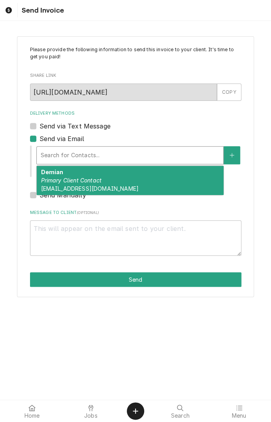
click at [163, 181] on div "Demian Primary Client Contact allautotruck@yahoo.com" at bounding box center [130, 180] width 186 height 29
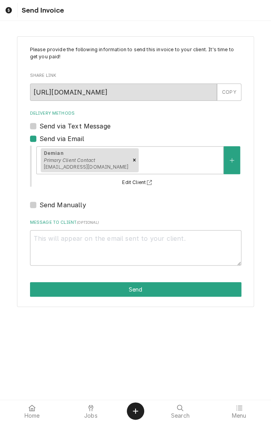
click at [141, 289] on button "Send" at bounding box center [135, 289] width 211 height 15
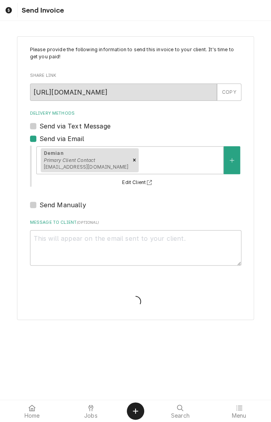
type textarea "x"
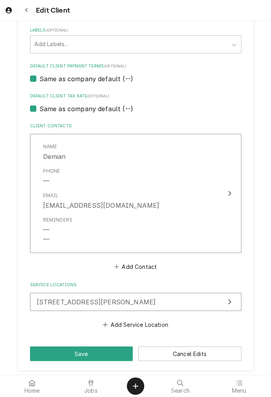
scroll to position [437, 0]
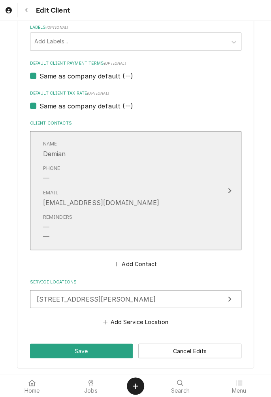
click at [187, 194] on div "Email [EMAIL_ADDRESS][DOMAIN_NAME]" at bounding box center [127, 198] width 168 height 24
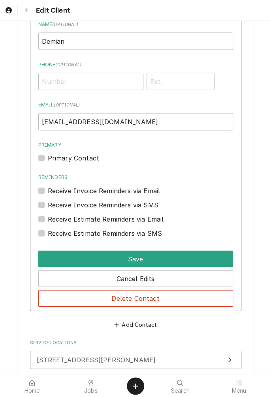
scroll to position [613, 0]
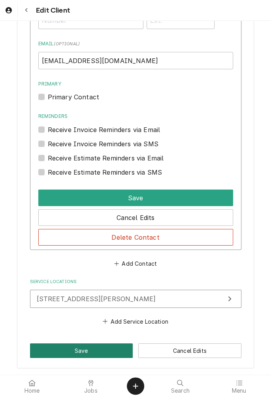
click at [94, 351] on button "Save" at bounding box center [81, 351] width 103 height 15
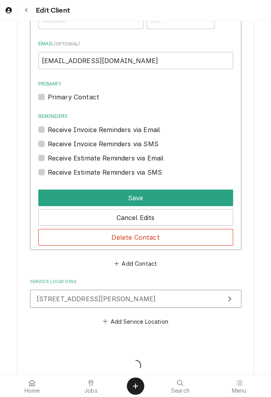
type textarea "x"
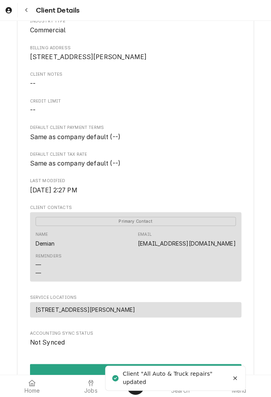
scroll to position [220, 0]
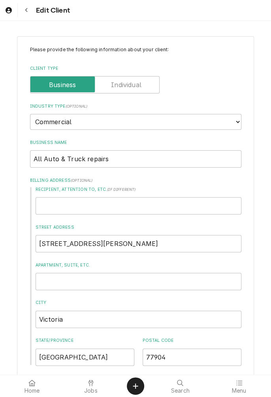
type textarea "x"
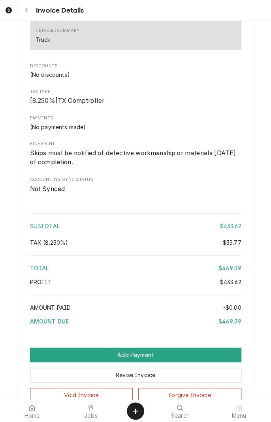
scroll to position [1136, 0]
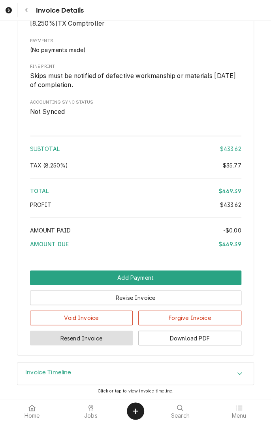
click at [106, 339] on button "Resend Invoice" at bounding box center [81, 338] width 103 height 15
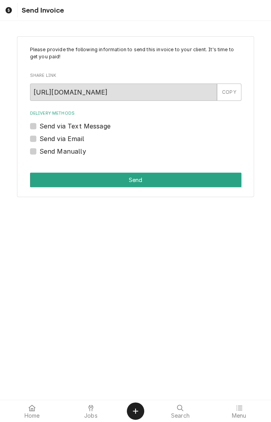
click at [39, 125] on label "Send via Text Message" at bounding box center [74, 125] width 71 height 9
click at [39, 125] on input "Send via Text Message" at bounding box center [144, 129] width 211 height 17
checkbox input "true"
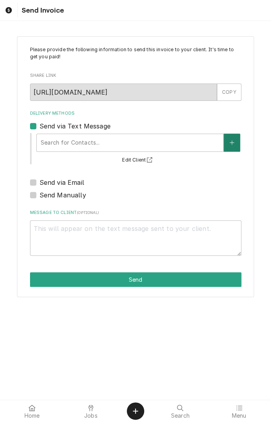
click at [232, 145] on button "Delivery Methods" at bounding box center [231, 143] width 17 height 18
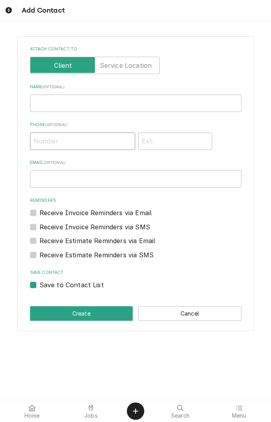
click at [76, 143] on input "Phone ( optional )" at bounding box center [82, 141] width 105 height 17
type input "(361) 582-4140"
click at [120, 102] on input "Name ( optional )" at bounding box center [135, 103] width 211 height 17
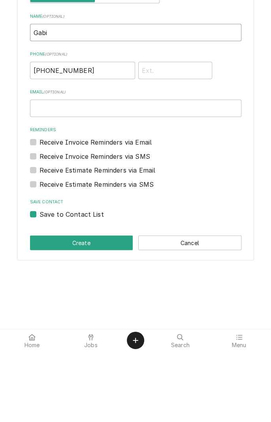
type input "Gabi"
click at [39, 213] on label "Receive Invoice Reminders via Email" at bounding box center [95, 212] width 112 height 9
click at [39, 213] on input "Reminders" at bounding box center [144, 216] width 211 height 17
checkbox input "true"
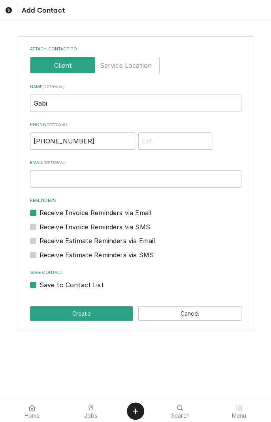
click at [39, 223] on label "Receive Invoice Reminders via SMS" at bounding box center [94, 226] width 110 height 9
click at [39, 223] on input "Contact Edit Form" at bounding box center [144, 230] width 211 height 17
checkbox input "true"
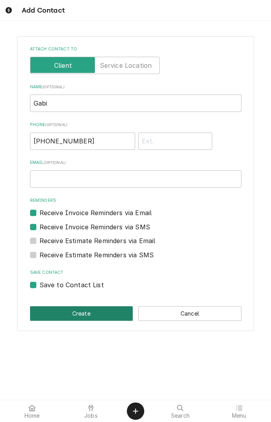
click at [104, 311] on button "Create" at bounding box center [81, 313] width 103 height 15
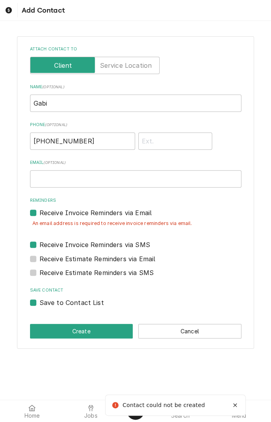
click at [39, 213] on label "Receive Invoice Reminders via Email" at bounding box center [95, 212] width 112 height 9
click at [39, 213] on input "Reminders" at bounding box center [144, 216] width 211 height 17
checkbox input "false"
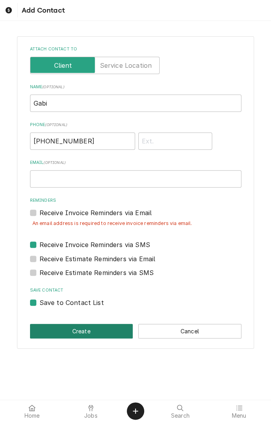
click at [103, 328] on button "Create" at bounding box center [81, 331] width 103 height 15
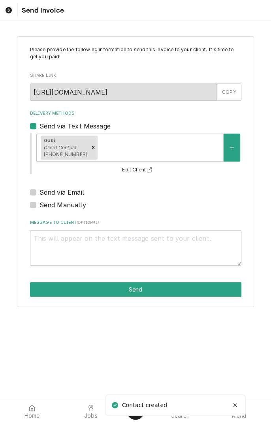
click at [144, 291] on button "Send" at bounding box center [135, 289] width 211 height 15
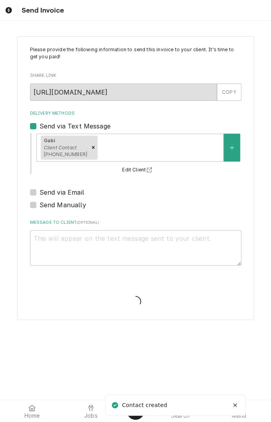
type textarea "x"
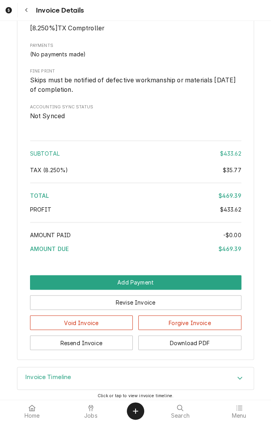
scroll to position [1162, 0]
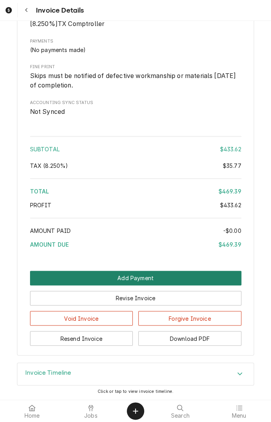
click at [205, 277] on button "Add Payment" at bounding box center [135, 278] width 211 height 15
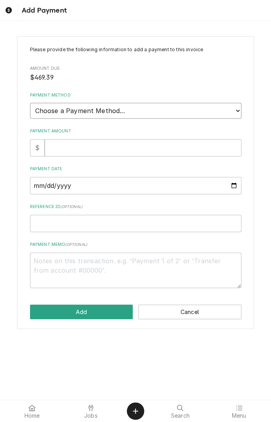
click at [234, 114] on select "Choose a Payment Method... Cash Check Credit/Debit Card ACH/eCheck Other" at bounding box center [135, 111] width 211 height 16
select select "2"
click at [30, 103] on select "Choose a Payment Method... Cash Check Credit/Debit Card ACH/eCheck Other" at bounding box center [135, 111] width 211 height 16
click at [98, 148] on input "Payment Amount" at bounding box center [143, 147] width 196 height 17
type textarea "x"
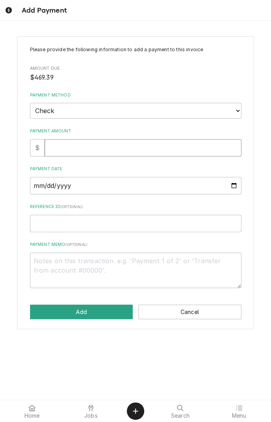
type input "4"
type textarea "x"
type input "46"
type textarea "x"
type input "469"
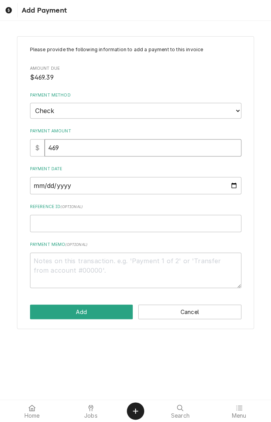
type textarea "x"
type input "469.9"
type textarea "x"
type input "469"
type textarea "x"
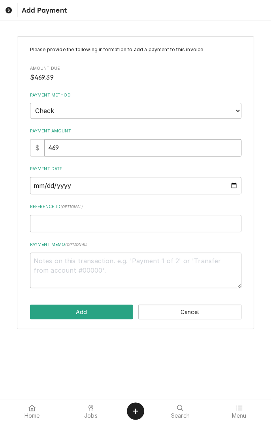
type input "469.3"
type textarea "x"
type input "469.39"
type textarea "x"
type input "469.39"
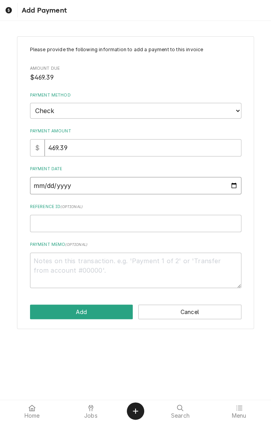
click at [114, 187] on input "Payment Date" at bounding box center [135, 185] width 211 height 17
type textarea "x"
type input "[DATE]"
click at [125, 221] on input "Reference ID ( optional )" at bounding box center [135, 223] width 211 height 17
type textarea "x"
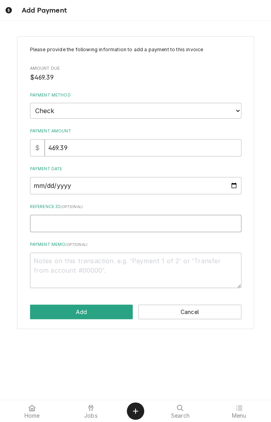
type input "1"
type textarea "x"
type input "12"
type textarea "x"
type input "125"
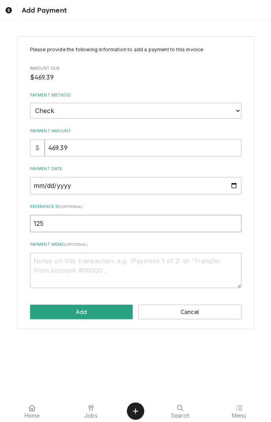
type textarea "x"
type input "1252"
type textarea "x"
type input "12528"
type textarea "x"
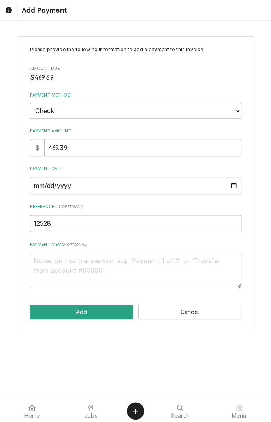
type input "12528"
type textarea "x"
type input "12528 c"
type textarea "x"
type input "12528 ck"
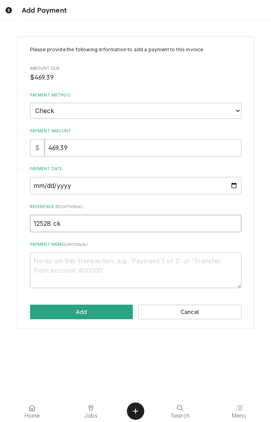
type textarea "x"
type input "12528 ck"
type textarea "x"
type input "12528 ck #"
type textarea "x"
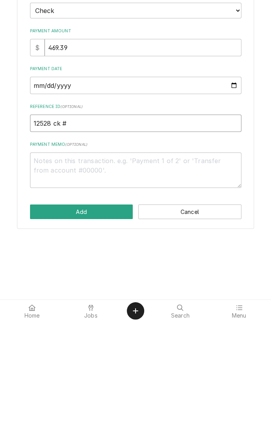
type input "12528 ck #"
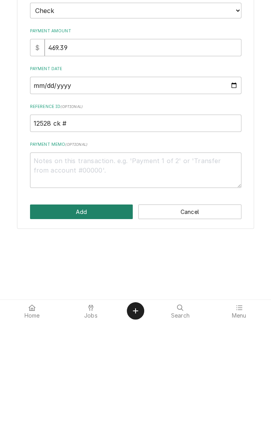
click at [105, 317] on button "Add" at bounding box center [81, 312] width 103 height 15
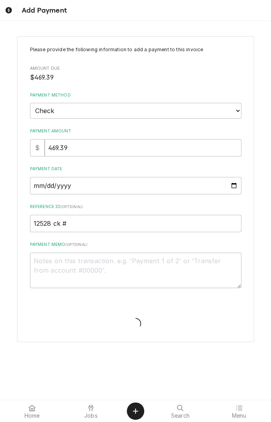
type textarea "x"
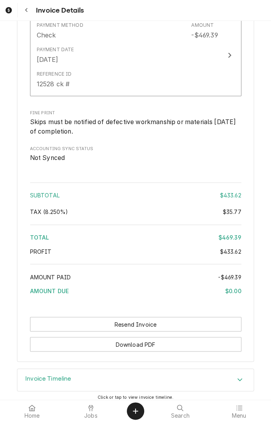
scroll to position [1230, 0]
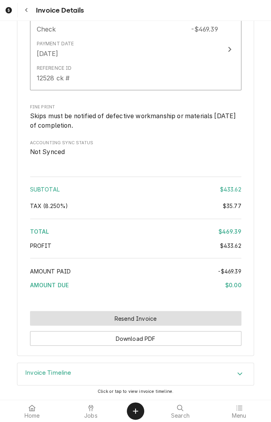
click at [163, 316] on button "Resend Invoice" at bounding box center [135, 318] width 211 height 15
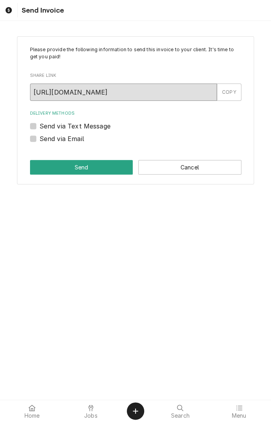
click at [135, 94] on input "https://app.roopairs.com/invoices/Kdynp9k/CGXogeCthAbUlkNSHnAeIrtvVpHW9lKAc-KJi…" at bounding box center [123, 92] width 187 height 17
click at [39, 123] on label "Send via Text Message" at bounding box center [74, 125] width 71 height 9
click at [39, 123] on input "Send via Text Message" at bounding box center [144, 129] width 211 height 17
checkbox input "true"
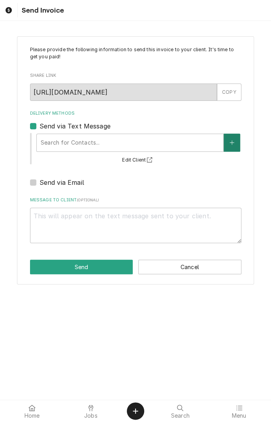
click at [231, 148] on button "Delivery Methods" at bounding box center [231, 143] width 17 height 18
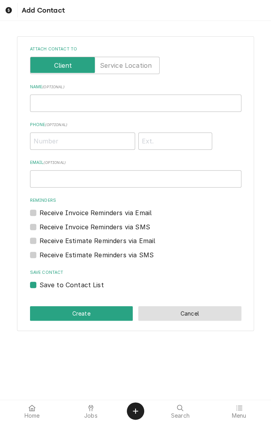
click at [212, 308] on button "Cancel" at bounding box center [189, 313] width 103 height 15
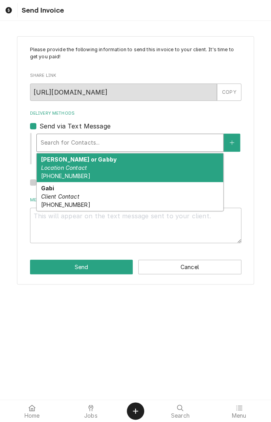
click at [142, 195] on div "Gabi Client Contact (361) 582-4140" at bounding box center [130, 196] width 186 height 29
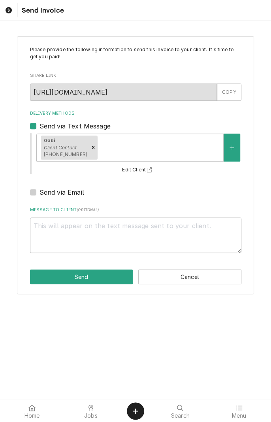
type textarea "x"
click at [78, 192] on label "Send via Email" at bounding box center [61, 192] width 45 height 9
click at [78, 192] on input "Send via Email" at bounding box center [144, 196] width 211 height 17
checkbox input "true"
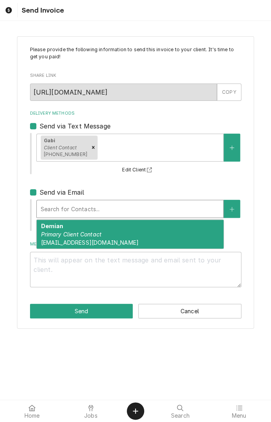
click at [128, 234] on div "Demian Primary Client Contact allautotruck@yahoo.com" at bounding box center [130, 234] width 186 height 29
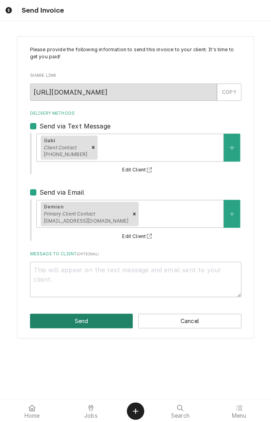
click at [108, 321] on button "Send" at bounding box center [81, 321] width 103 height 15
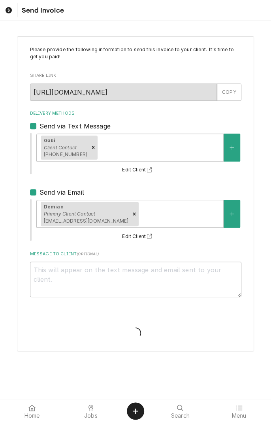
type textarea "x"
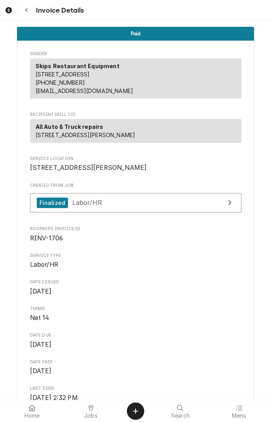
click at [31, 10] on button "Navigate back" at bounding box center [26, 10] width 14 height 14
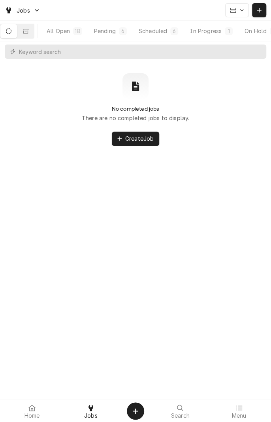
click at [160, 30] on div "Scheduled" at bounding box center [152, 31] width 28 height 8
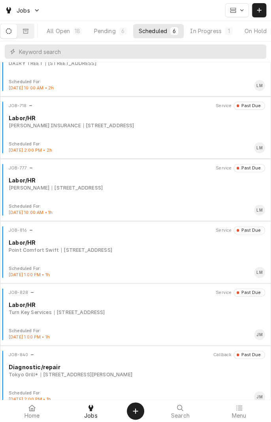
scroll to position [36, 0]
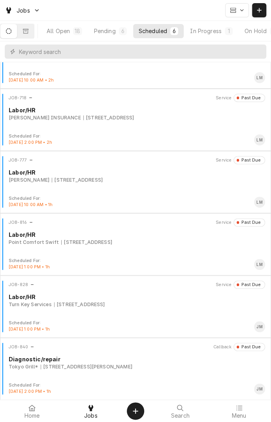
click at [183, 305] on div "Turn Key Services 94 2nd St W, Bloomington, TX 77951" at bounding box center [137, 304] width 256 height 7
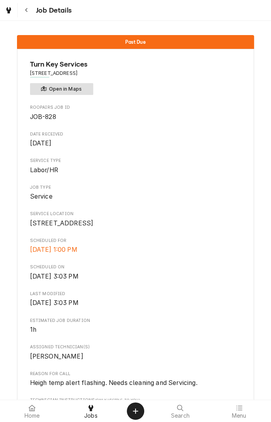
click at [77, 89] on button "Open in Maps" at bounding box center [61, 89] width 63 height 12
